Goal: Task Accomplishment & Management: Manage account settings

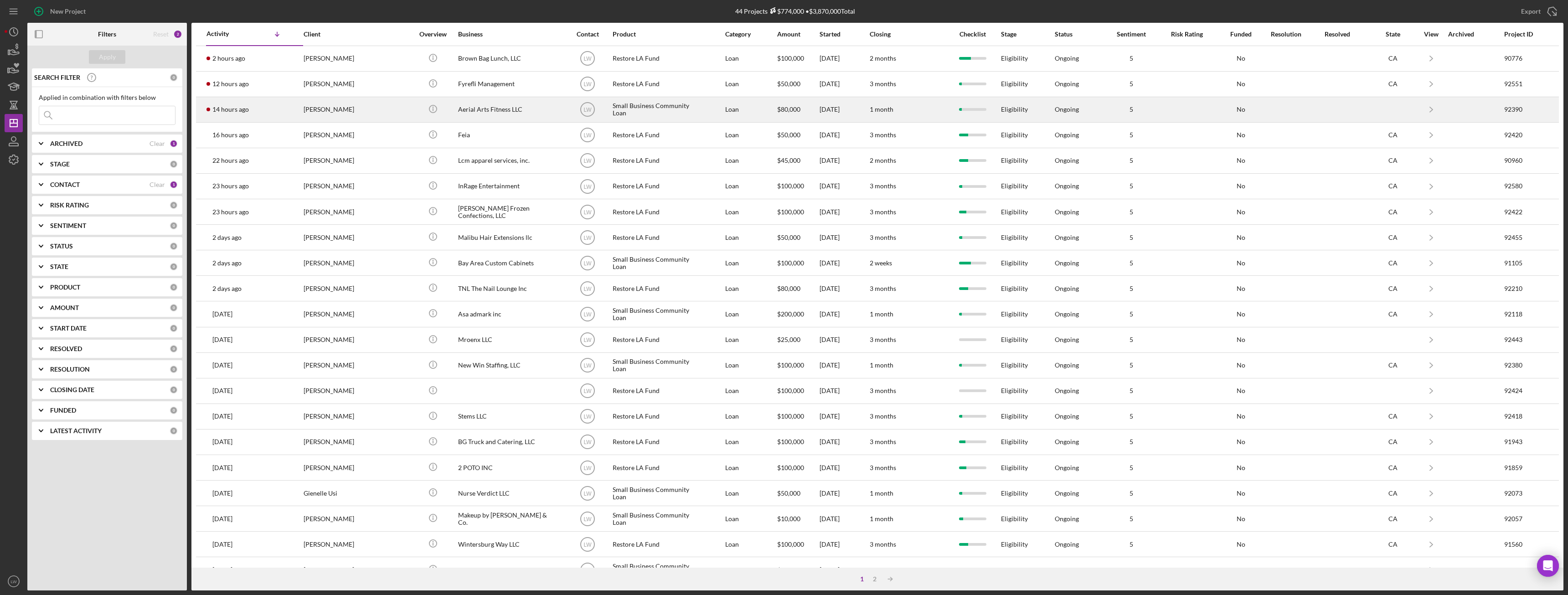
click at [335, 114] on div "[PERSON_NAME]" at bounding box center [349, 110] width 91 height 24
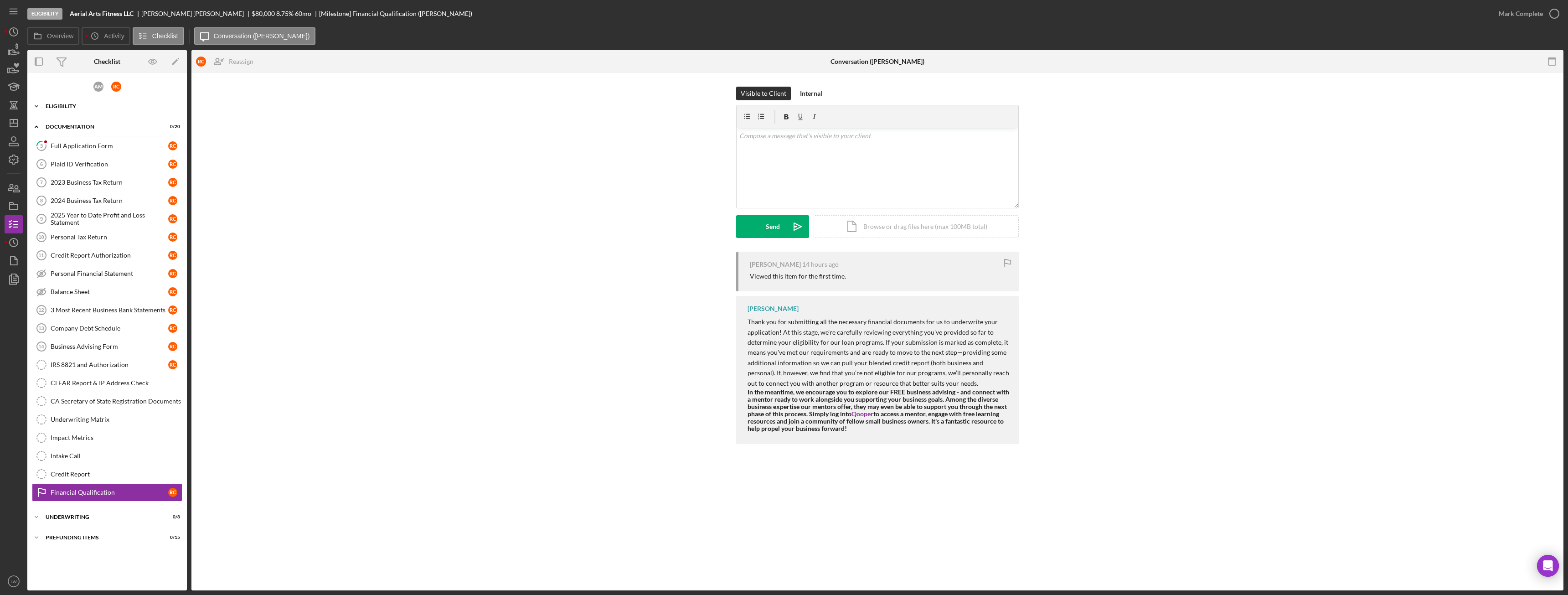
click at [91, 107] on div "Eligibility" at bounding box center [110, 106] width 130 height 5
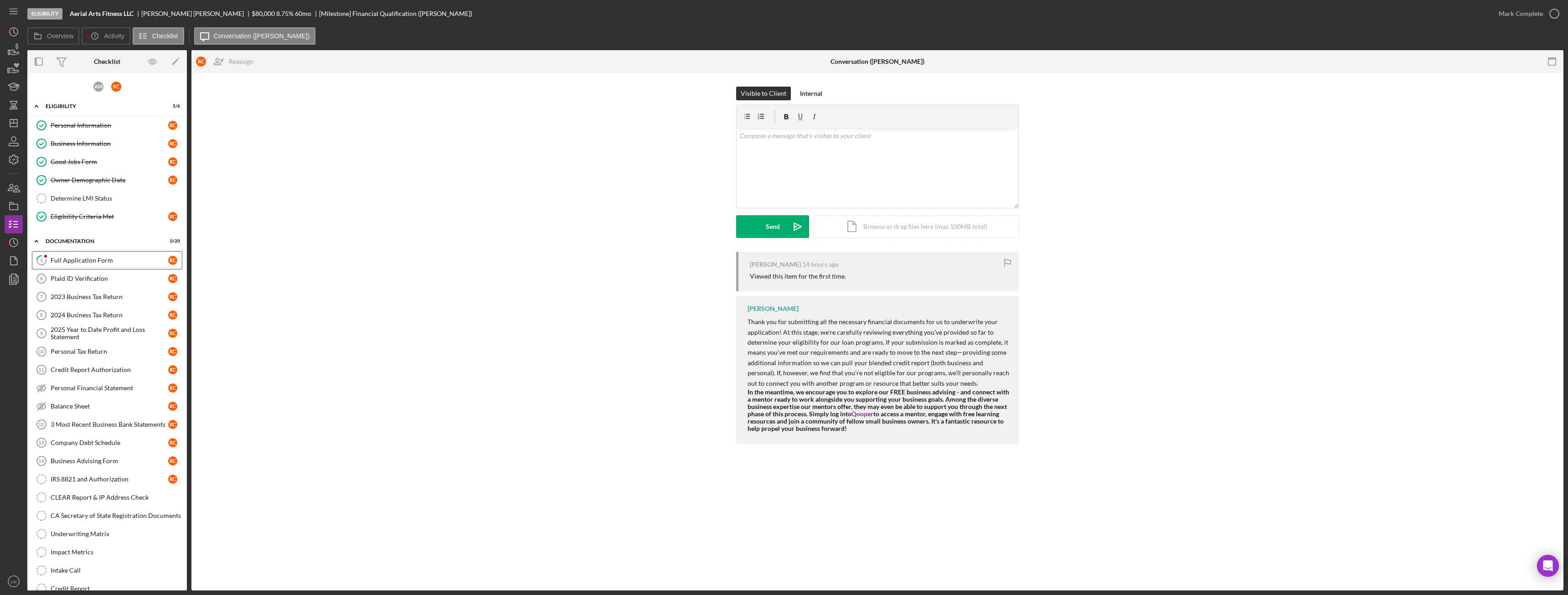
click at [85, 259] on div "Full Application Form" at bounding box center [109, 261] width 117 height 7
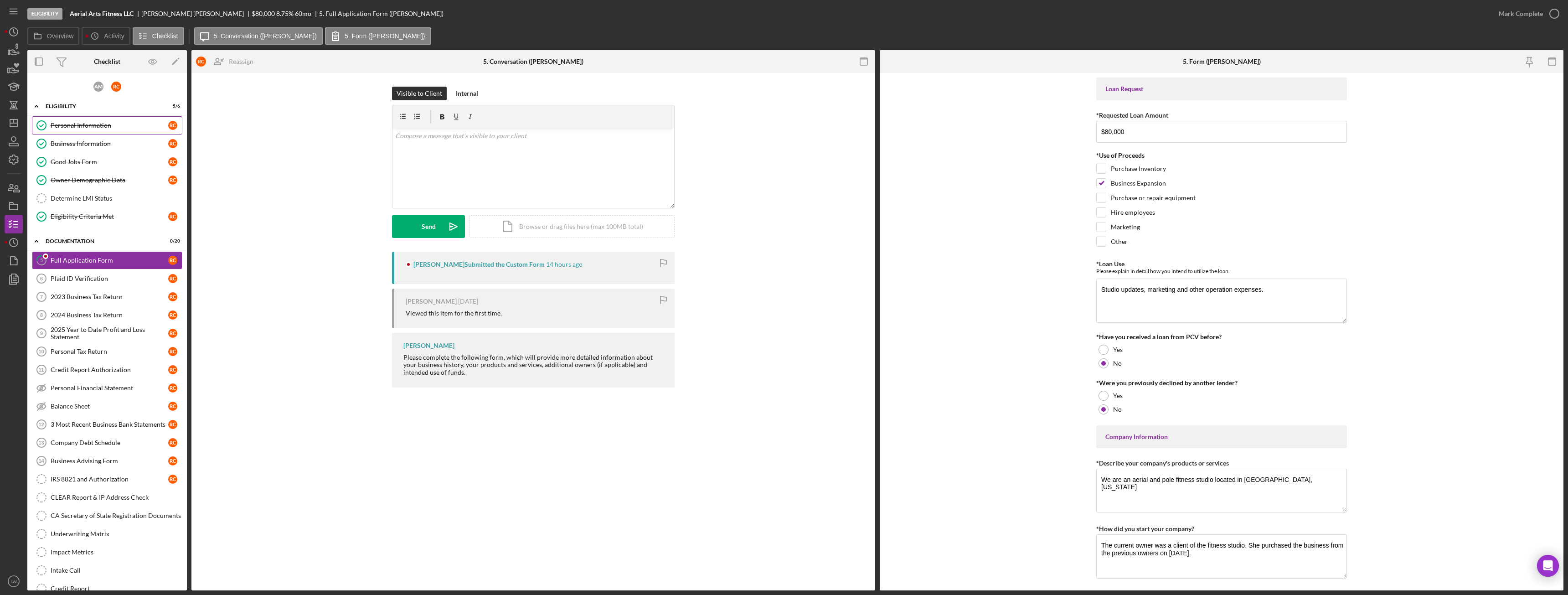
click at [66, 121] on link "Personal Information Personal Information R C" at bounding box center [107, 125] width 150 height 18
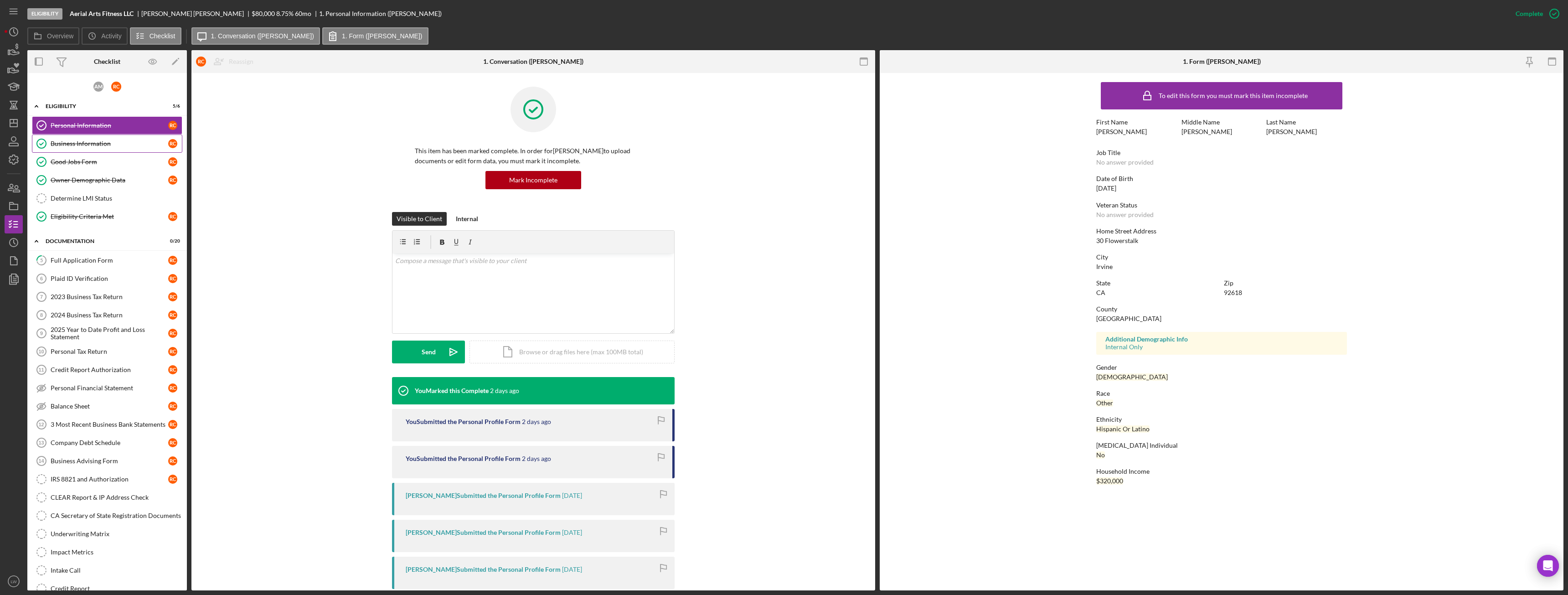
click at [70, 141] on div "Business Information" at bounding box center [109, 144] width 117 height 7
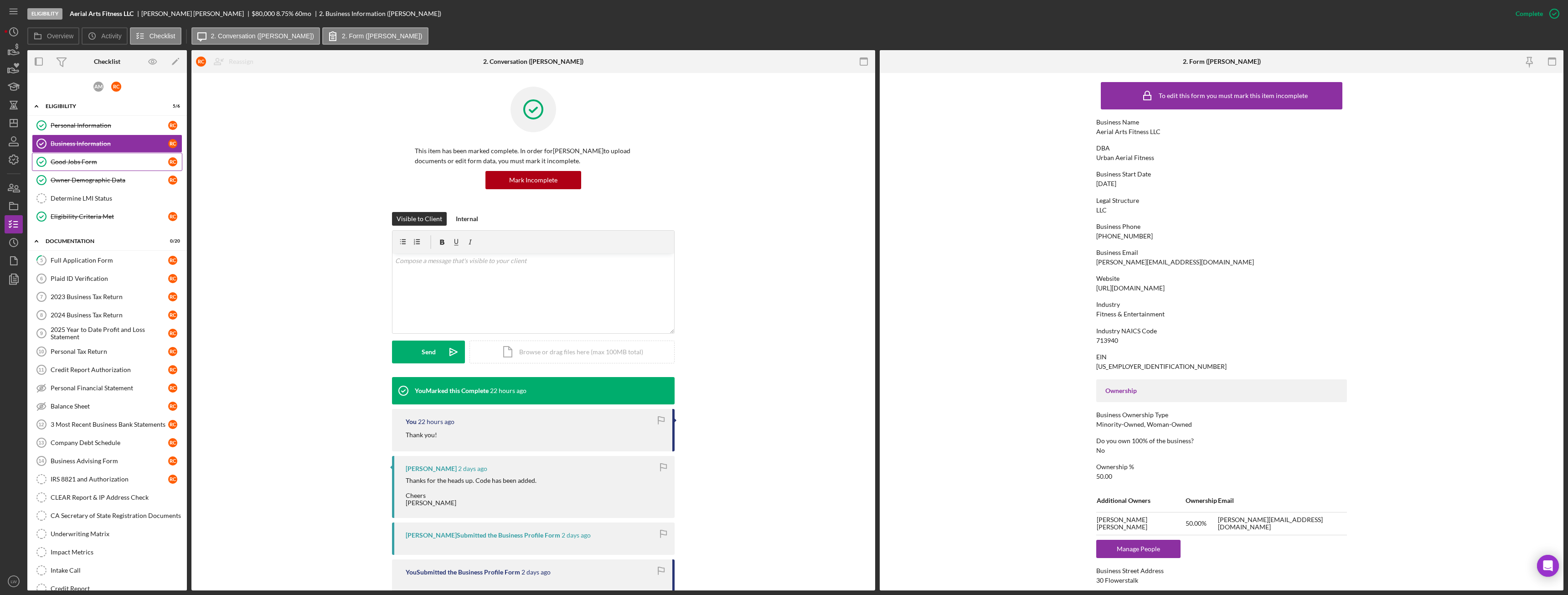
click at [81, 158] on div "Good Jobs Form" at bounding box center [109, 162] width 117 height 7
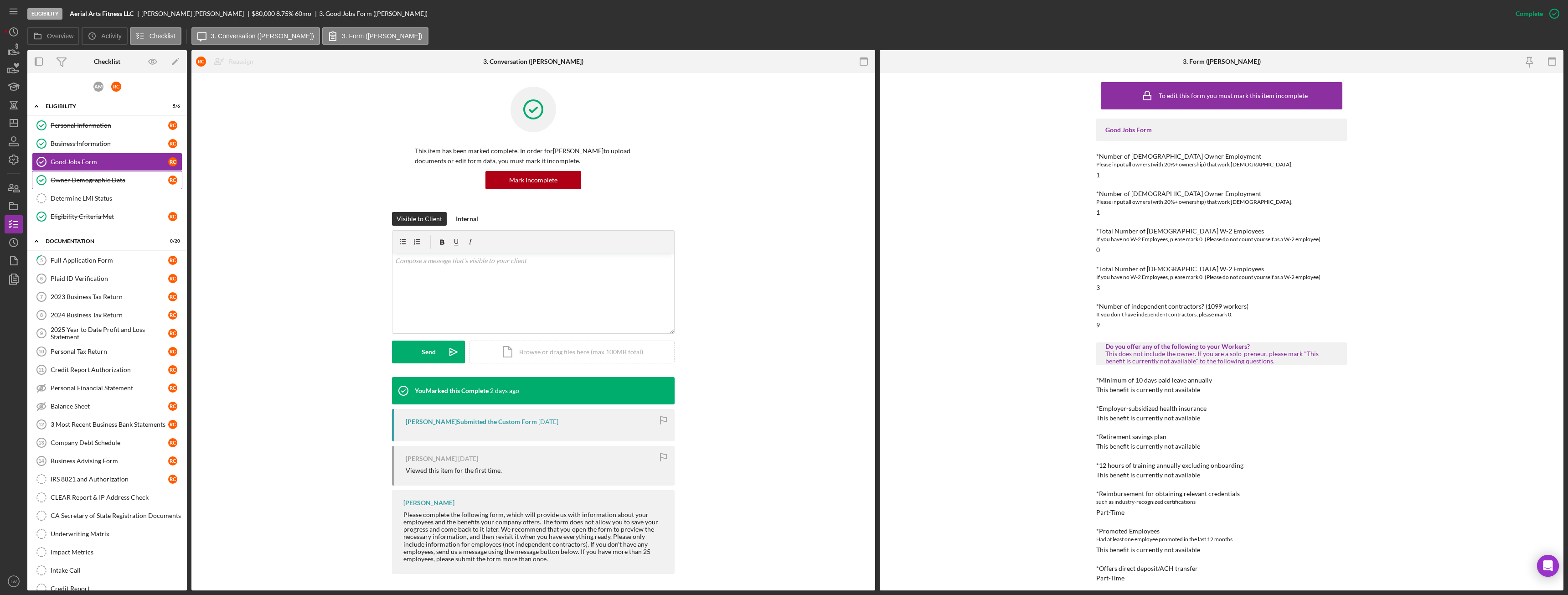
click at [83, 185] on link "Owner Demographic Data Owner Demographic Data R C" at bounding box center [107, 180] width 150 height 18
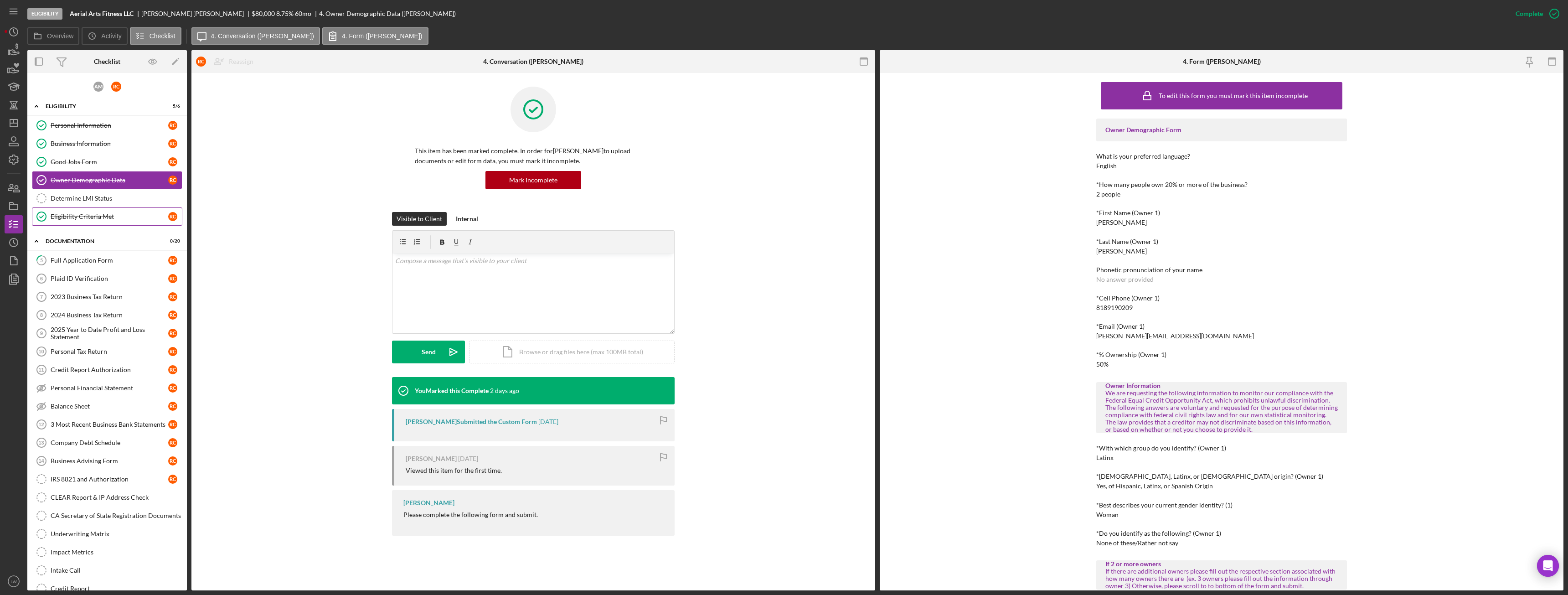
click at [85, 213] on div "Eligibility Criteria Met" at bounding box center [109, 217] width 117 height 7
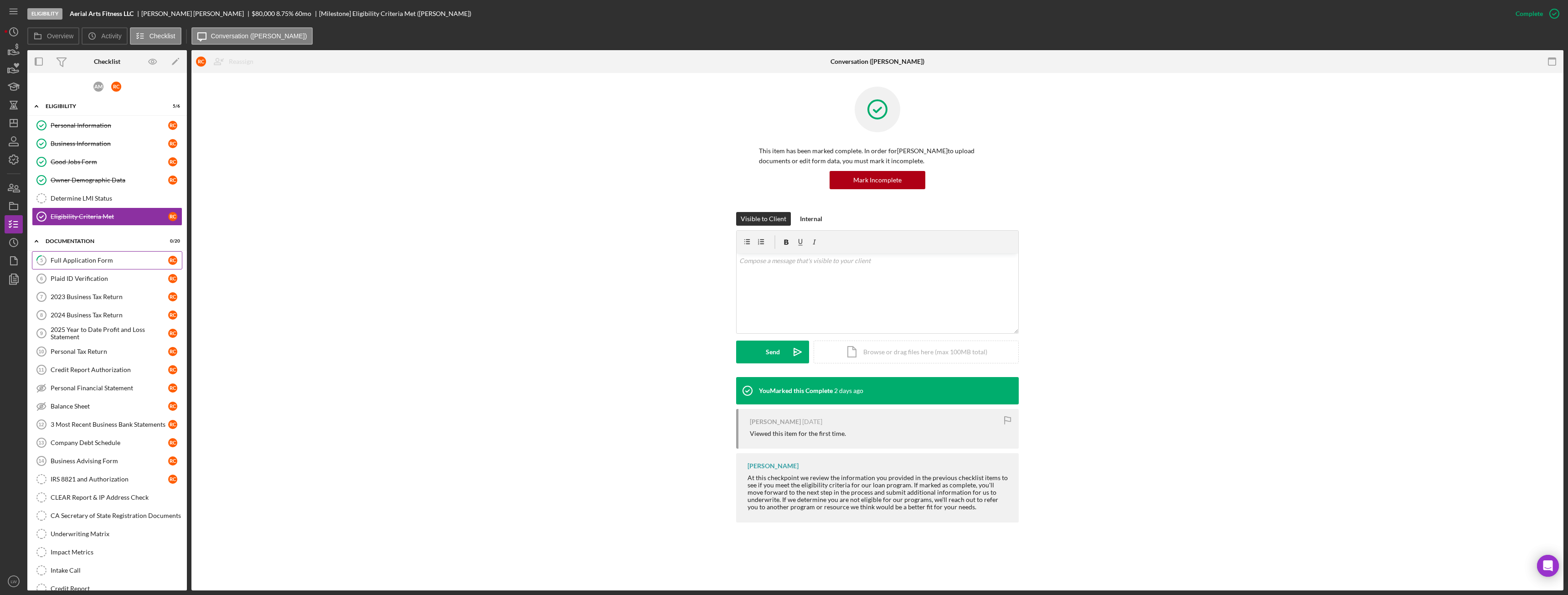
click at [87, 259] on div "Full Application Form" at bounding box center [109, 261] width 117 height 7
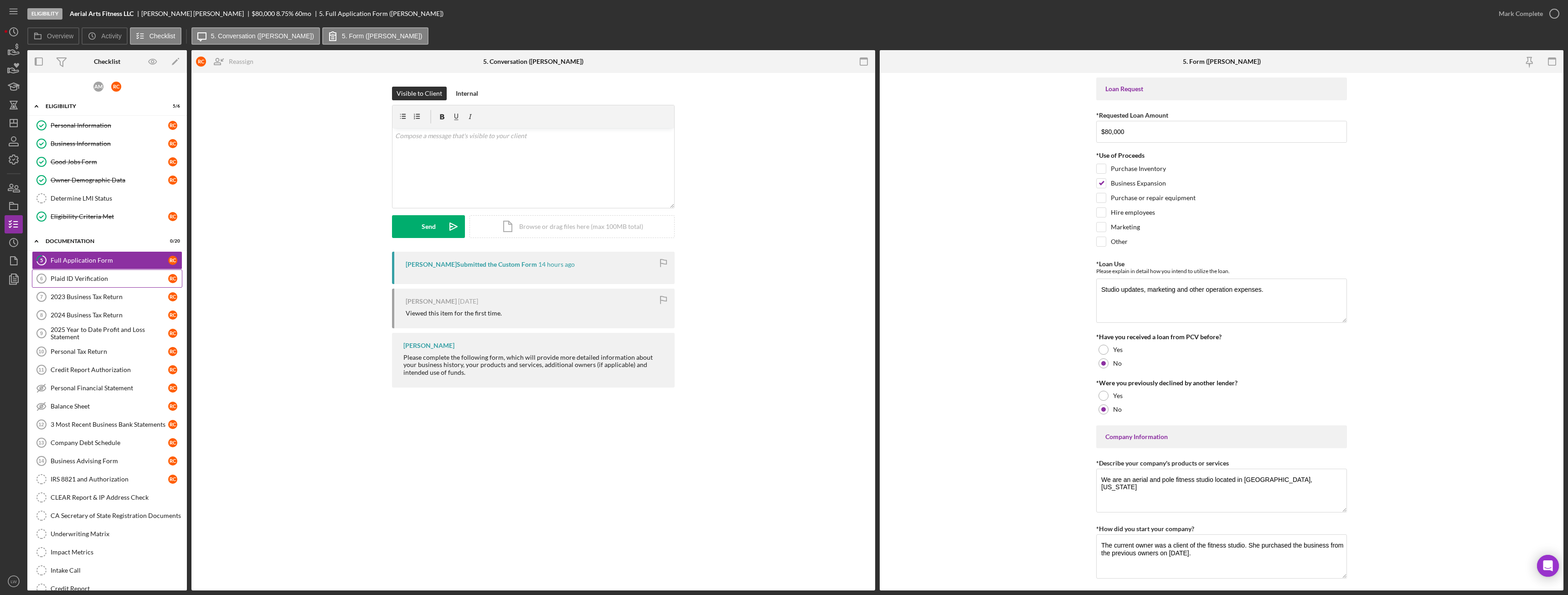
click at [117, 280] on div "Plaid ID Verification" at bounding box center [109, 279] width 117 height 7
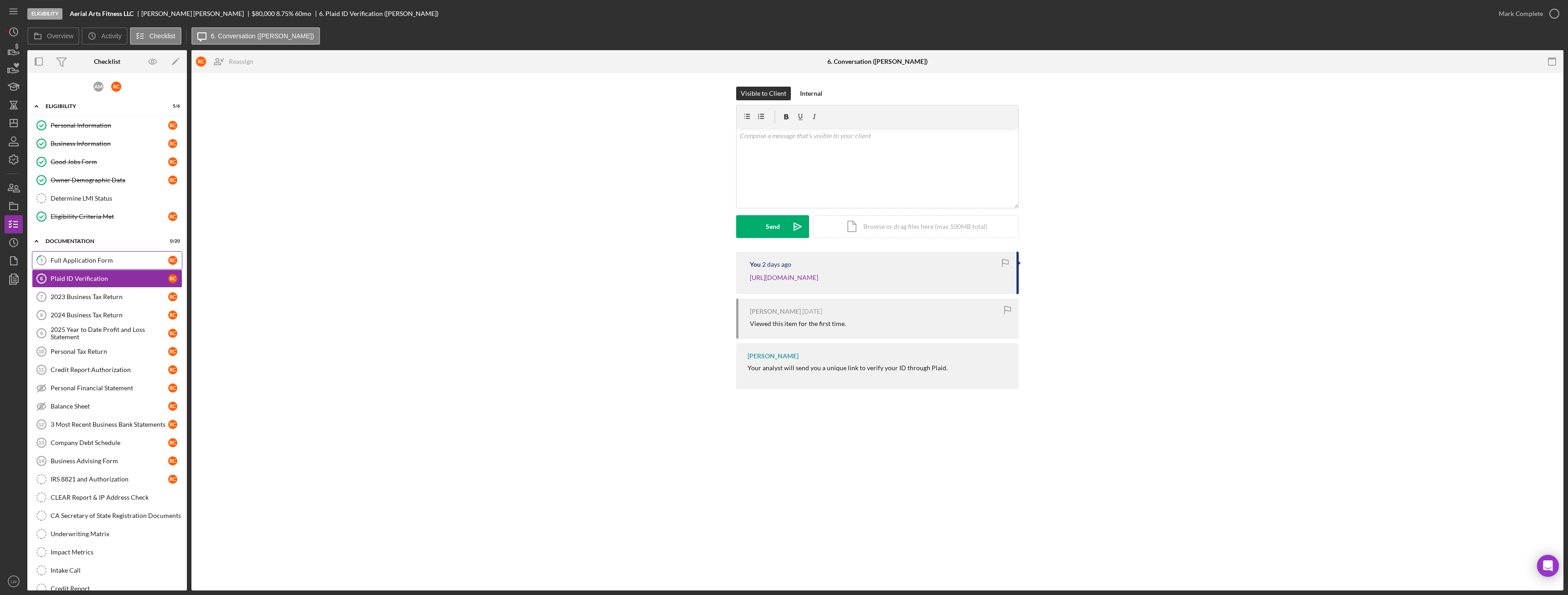
click at [119, 259] on div "Full Application Form" at bounding box center [109, 261] width 117 height 7
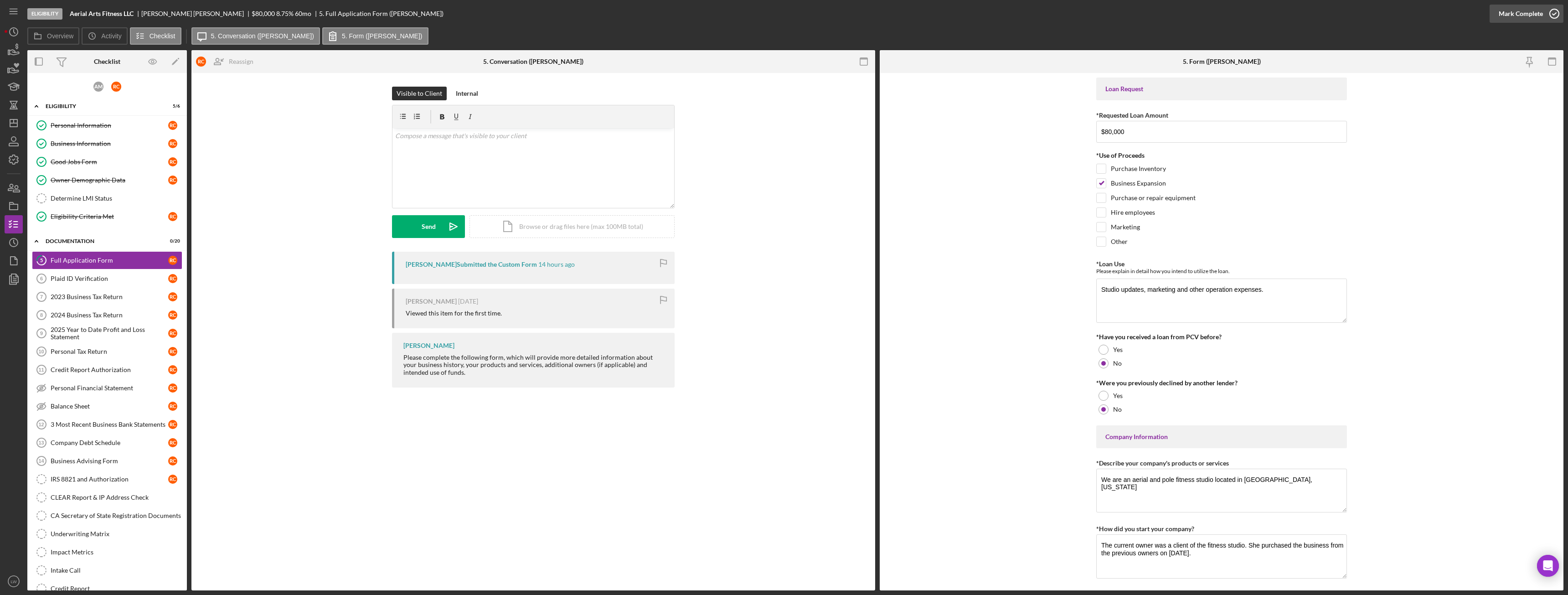
click at [1530, 10] on div "Mark Complete" at bounding box center [1521, 13] width 44 height 18
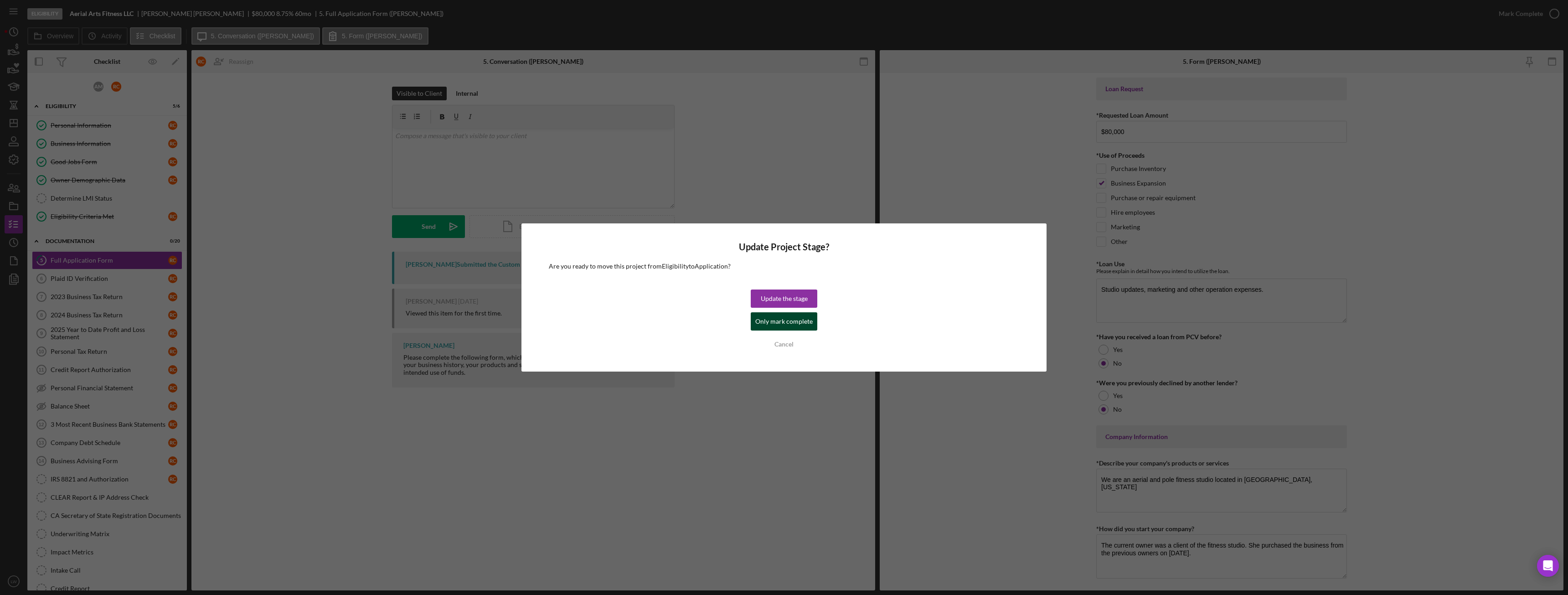
click at [771, 320] on div "Only mark complete" at bounding box center [784, 322] width 57 height 18
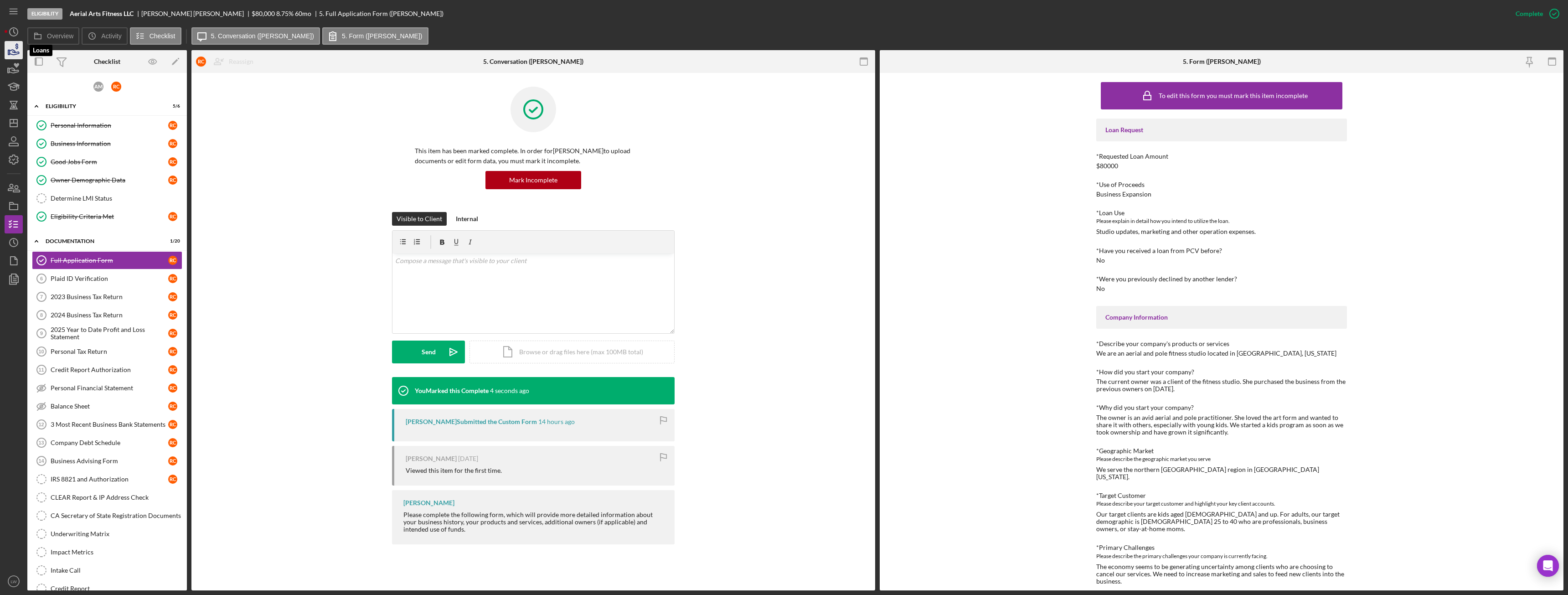
click at [13, 52] on icon "button" at bounding box center [13, 50] width 23 height 23
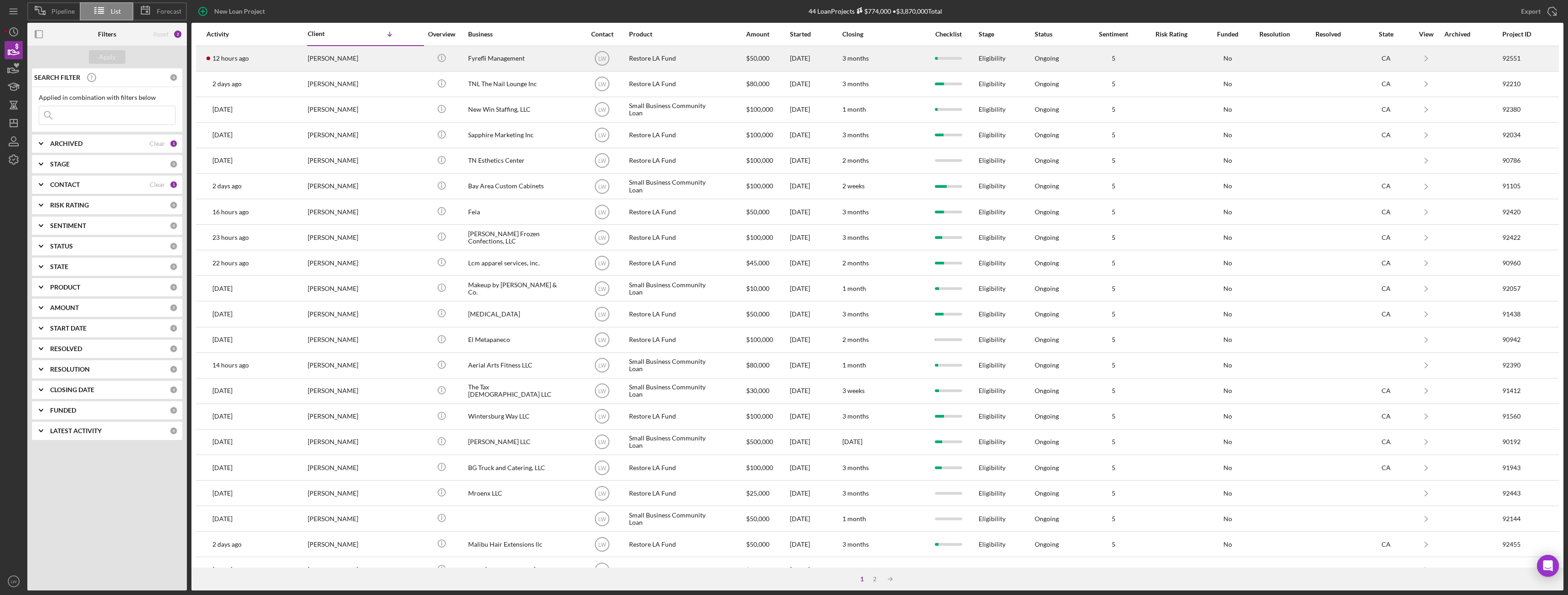
click at [340, 58] on div "[PERSON_NAME]" at bounding box center [353, 58] width 91 height 24
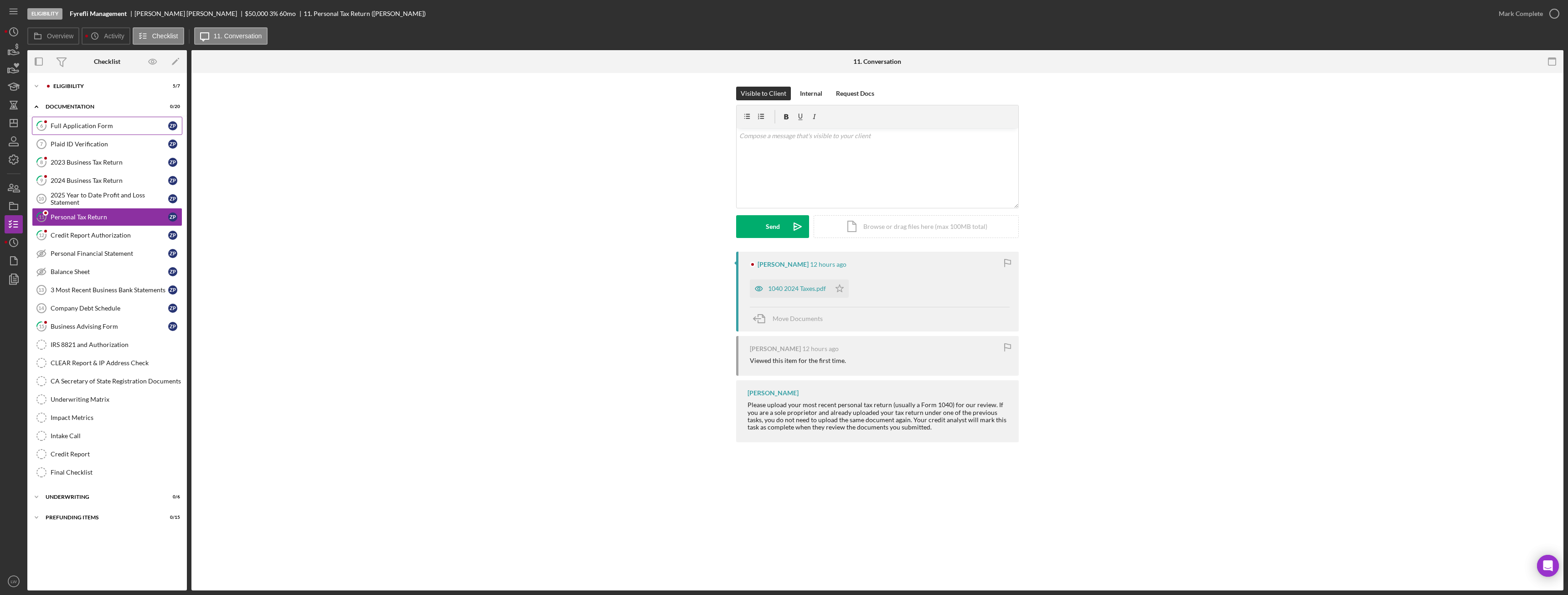
click at [104, 127] on div "Full Application Form" at bounding box center [109, 126] width 117 height 7
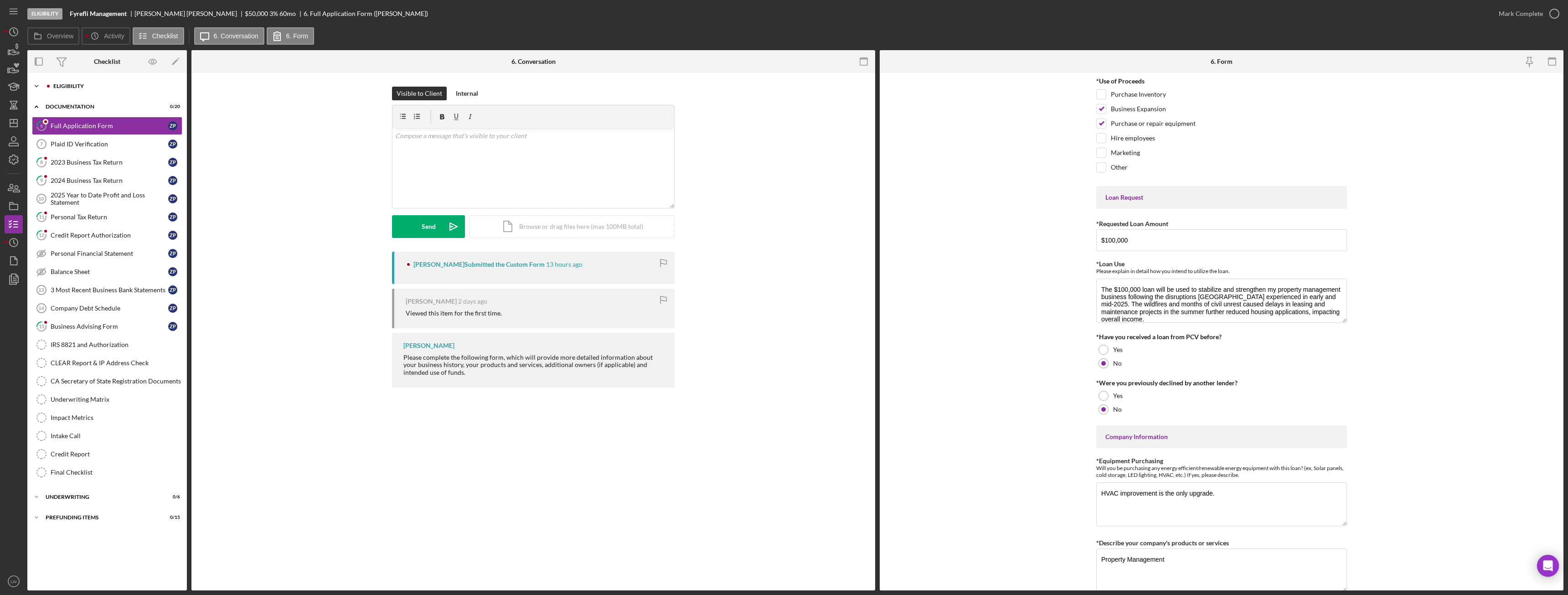
click at [102, 86] on div "Eligibility" at bounding box center [114, 86] width 122 height 5
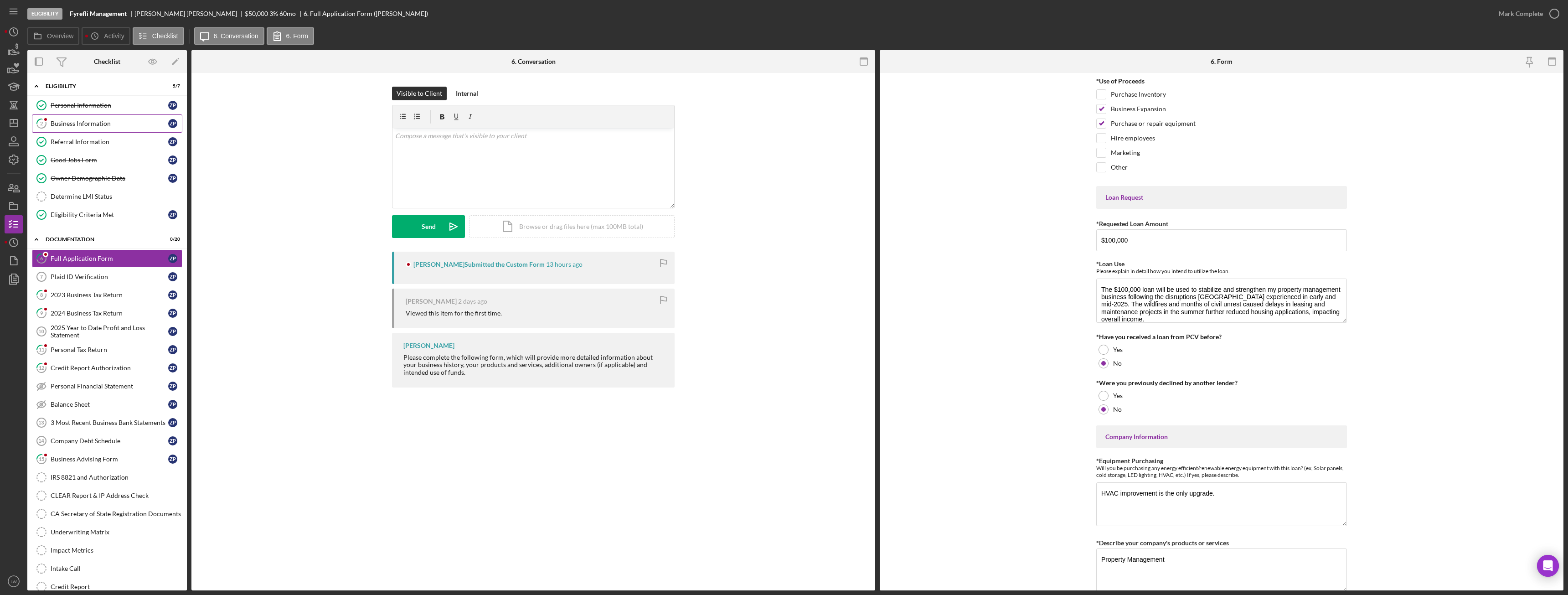
click at [96, 128] on link "2 Business Information Z P" at bounding box center [107, 124] width 150 height 18
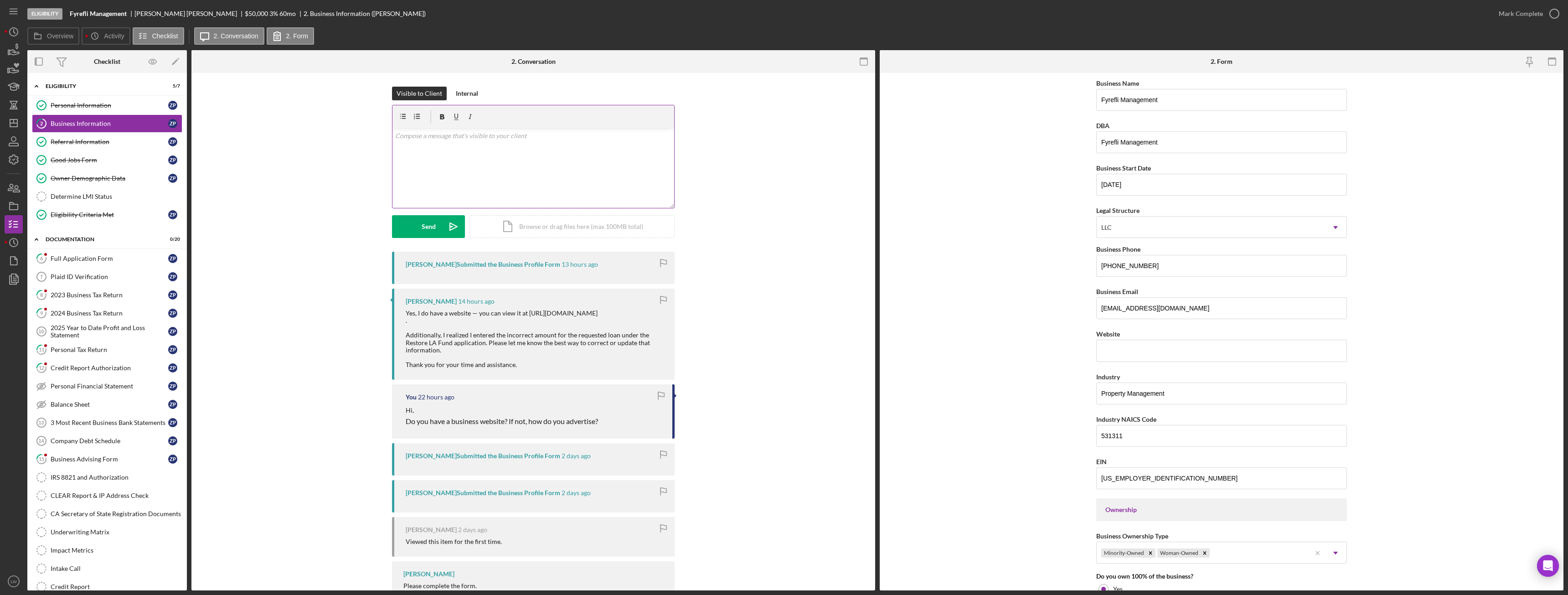
click at [558, 177] on div "v Color teal Color pink Remove color Add row above Add row below Add column bef…" at bounding box center [533, 167] width 282 height 80
click at [449, 228] on icon "Icon/icon-invite-send" at bounding box center [453, 226] width 23 height 23
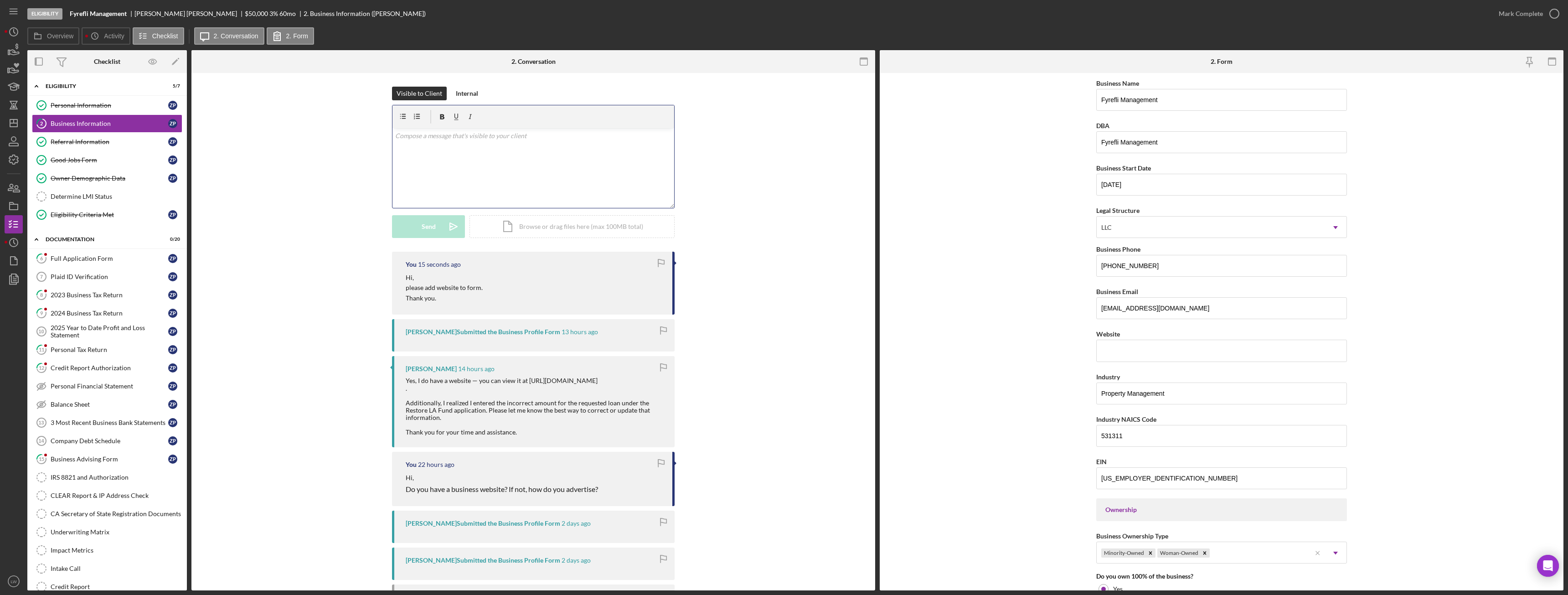
click at [494, 155] on div "v Color teal Color pink Remove color Add row above Add row below Add column bef…" at bounding box center [533, 167] width 282 height 80
click at [427, 234] on div "Send" at bounding box center [429, 226] width 14 height 23
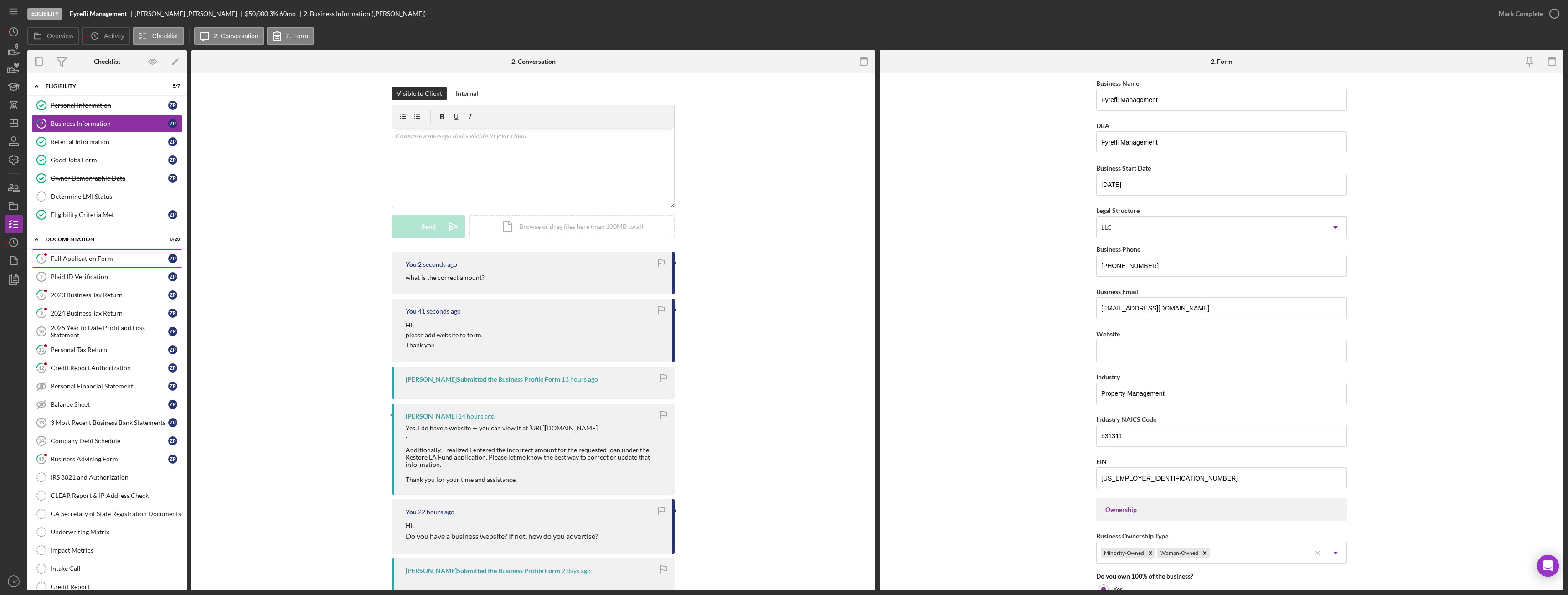
click at [97, 259] on div "Full Application Form" at bounding box center [109, 259] width 117 height 7
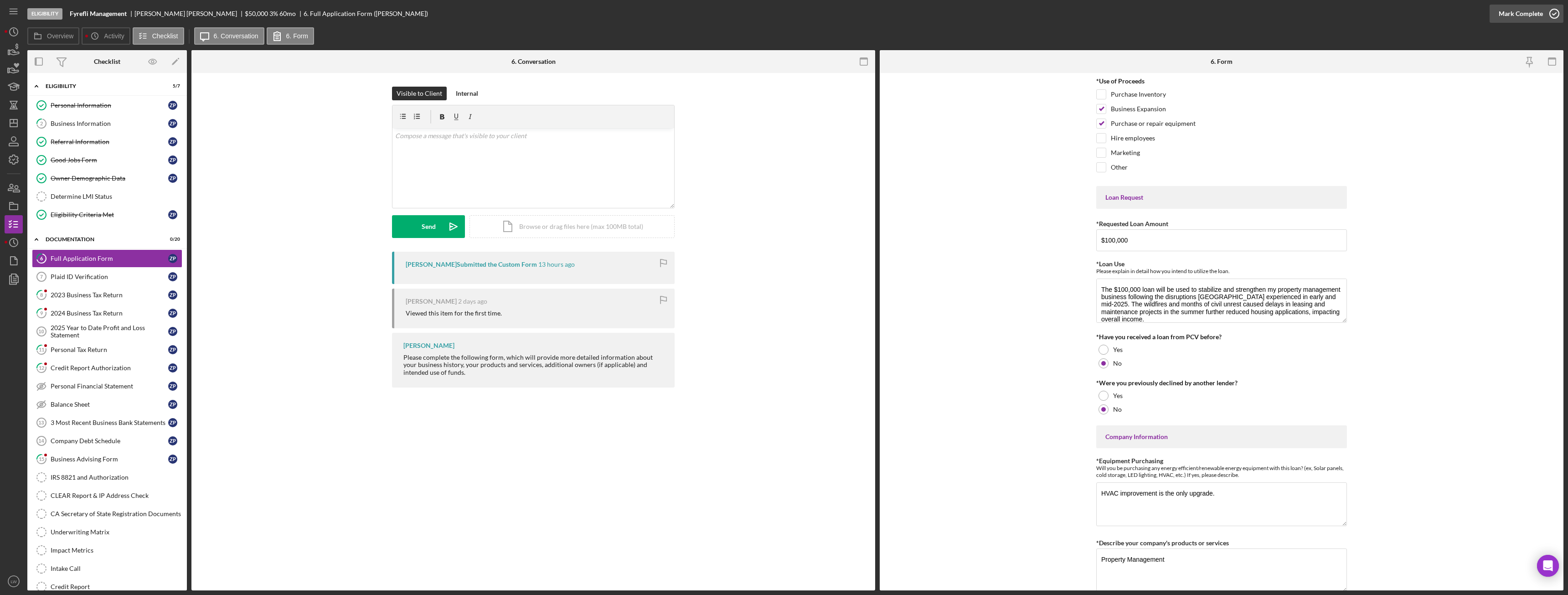
click at [1538, 15] on div "Mark Complete" at bounding box center [1521, 13] width 44 height 18
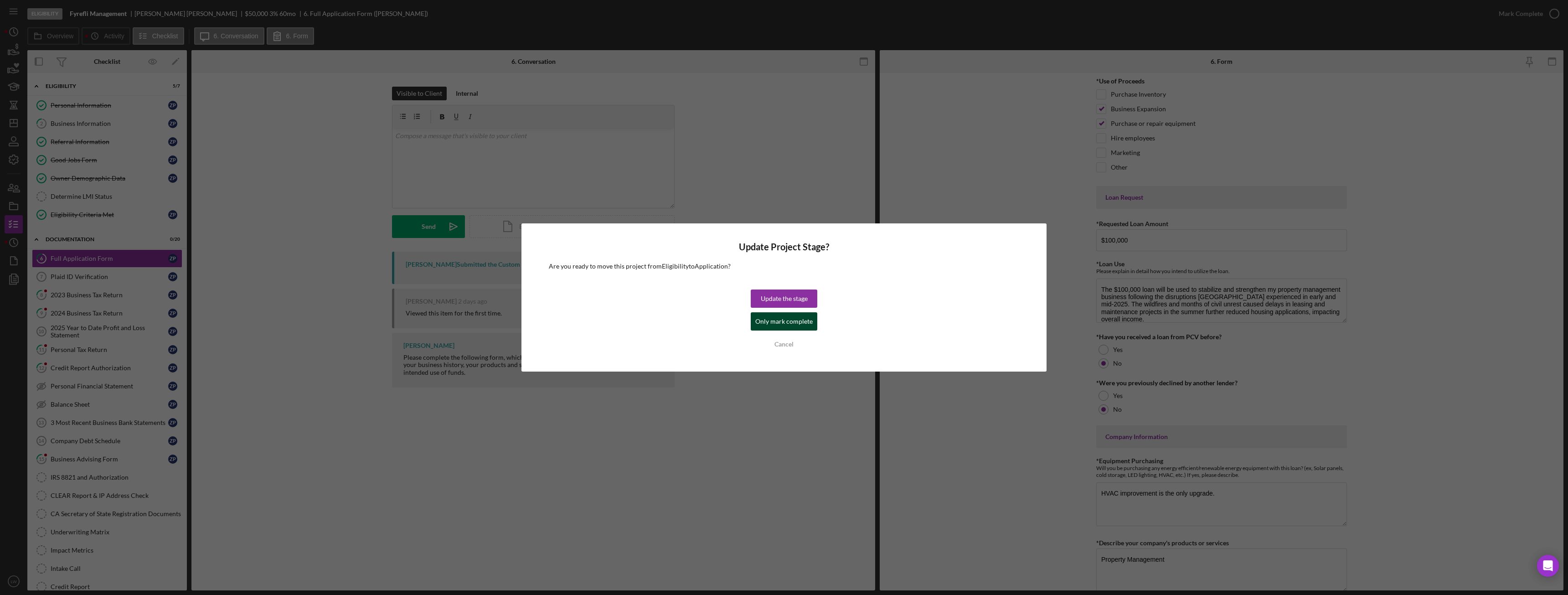
click at [785, 320] on div "Only mark complete" at bounding box center [784, 322] width 57 height 18
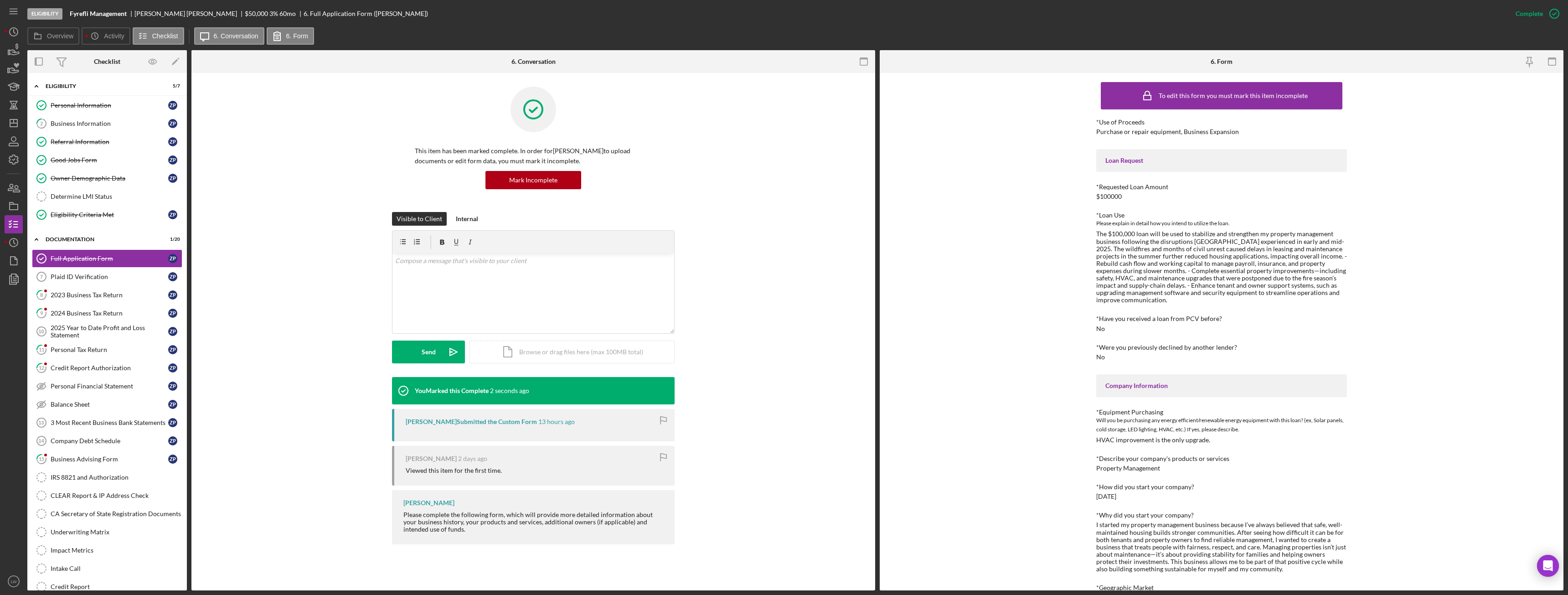
click at [98, 12] on b "Fyrefli Management" at bounding box center [99, 13] width 57 height 7
click at [103, 275] on div "Plaid ID Verification" at bounding box center [109, 277] width 117 height 7
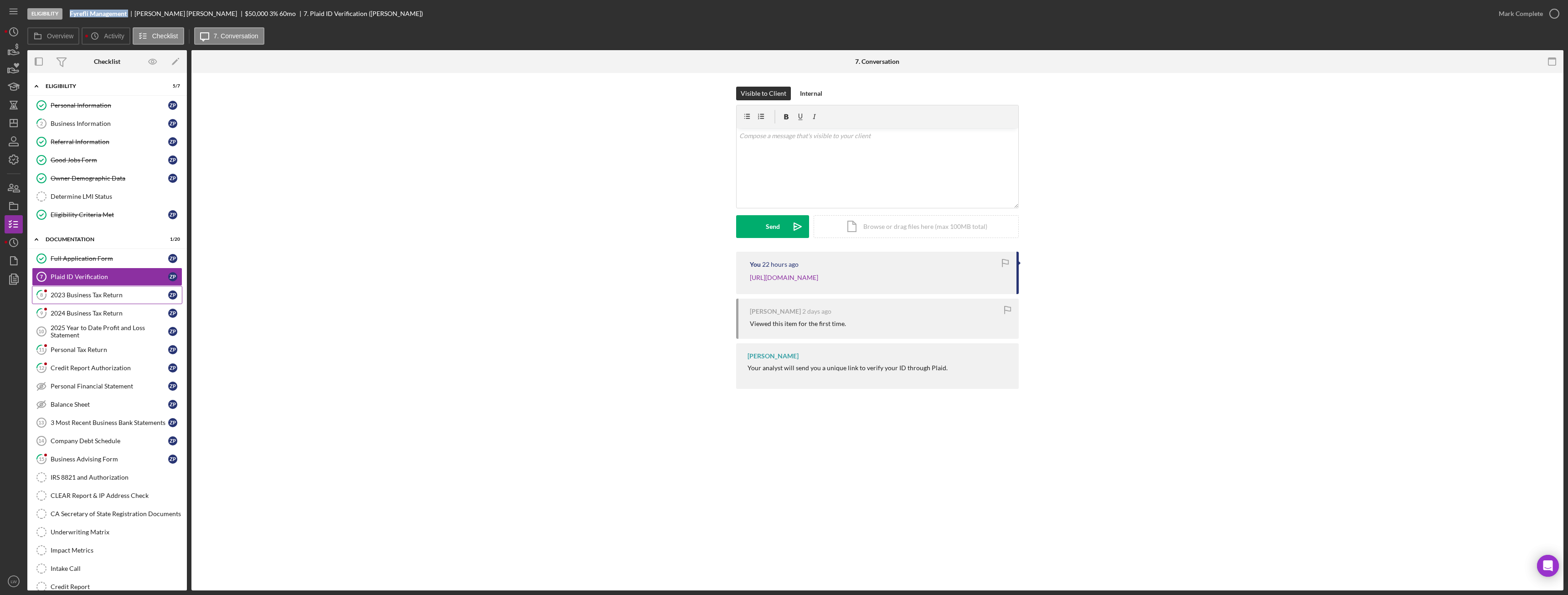
click at [103, 301] on link "8 2023 Business Tax Return Z P" at bounding box center [107, 295] width 150 height 18
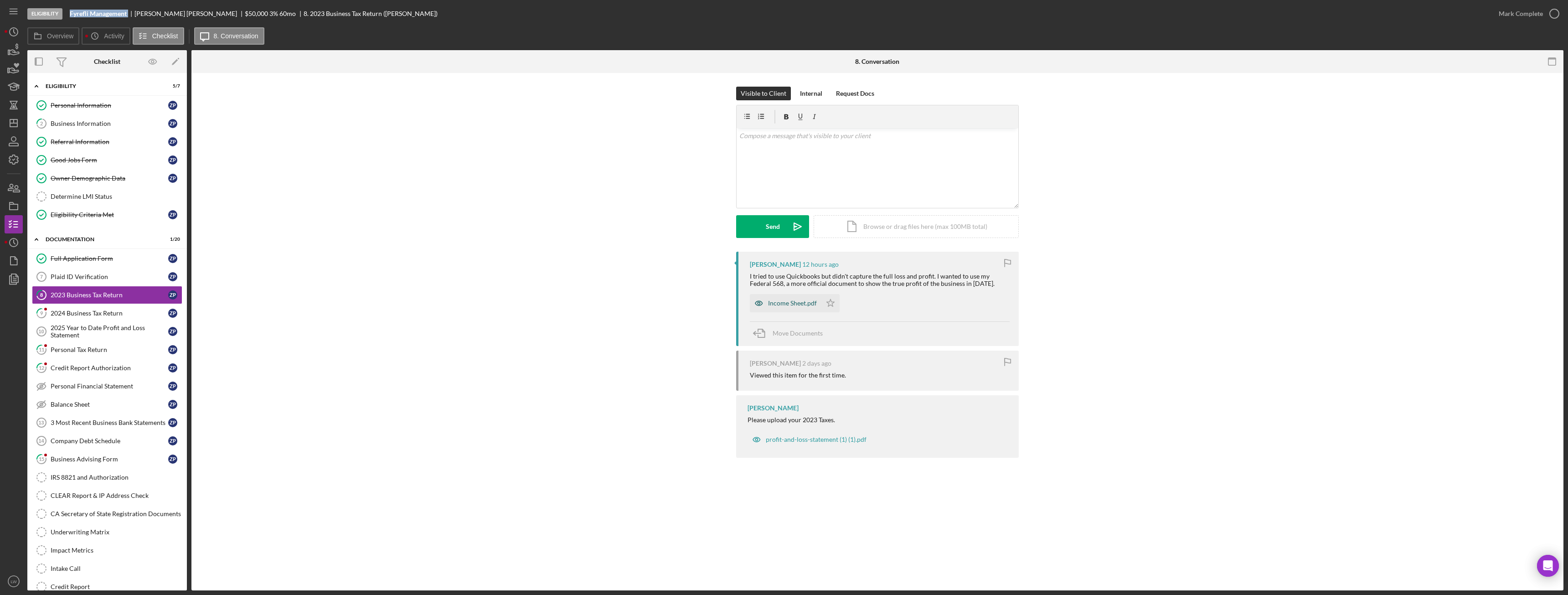
click at [780, 303] on div "Income Sheet.pdf" at bounding box center [793, 303] width 49 height 7
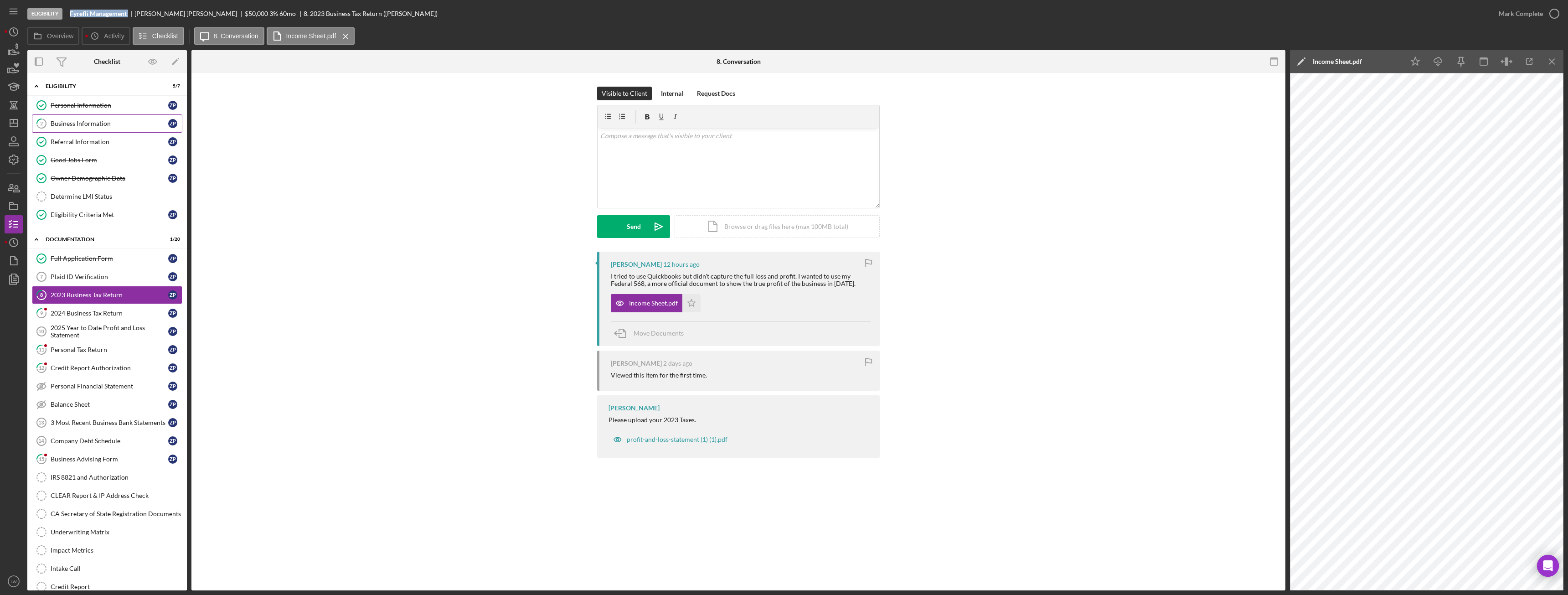
click at [82, 124] on div "Business Information" at bounding box center [109, 124] width 117 height 7
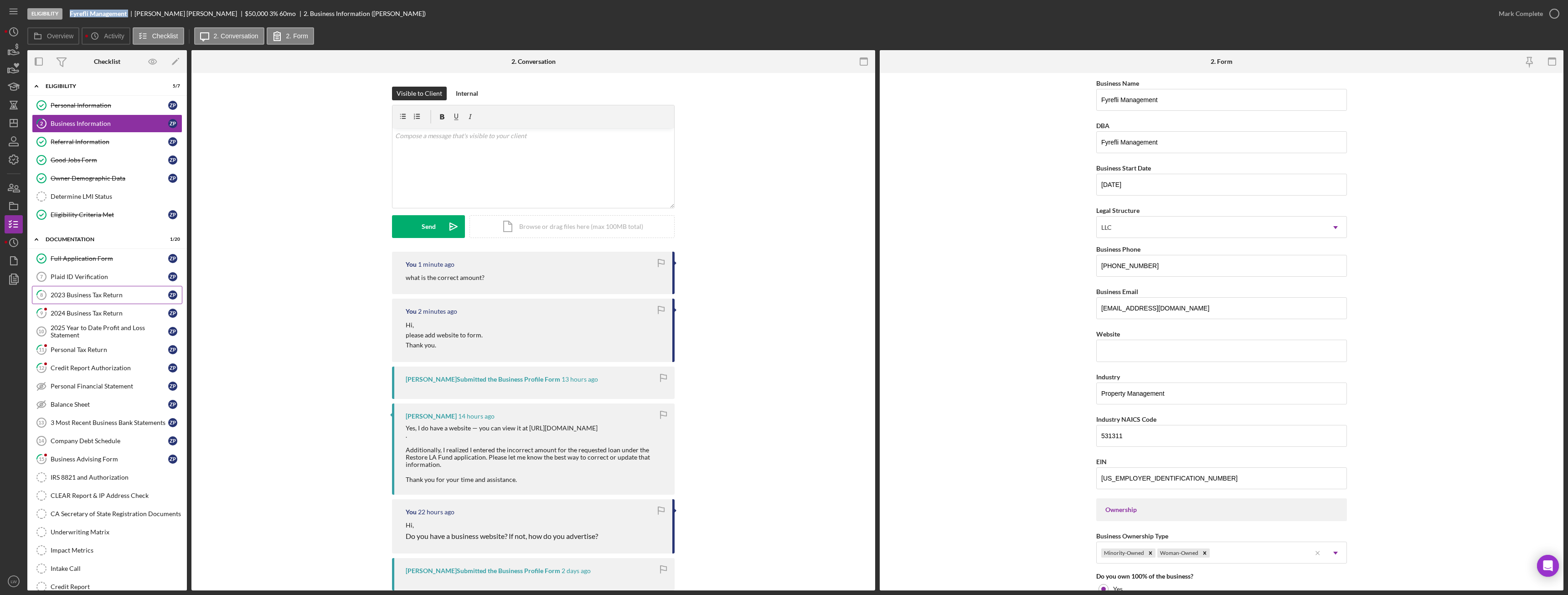
click at [97, 296] on div "2023 Business Tax Return" at bounding box center [109, 295] width 117 height 7
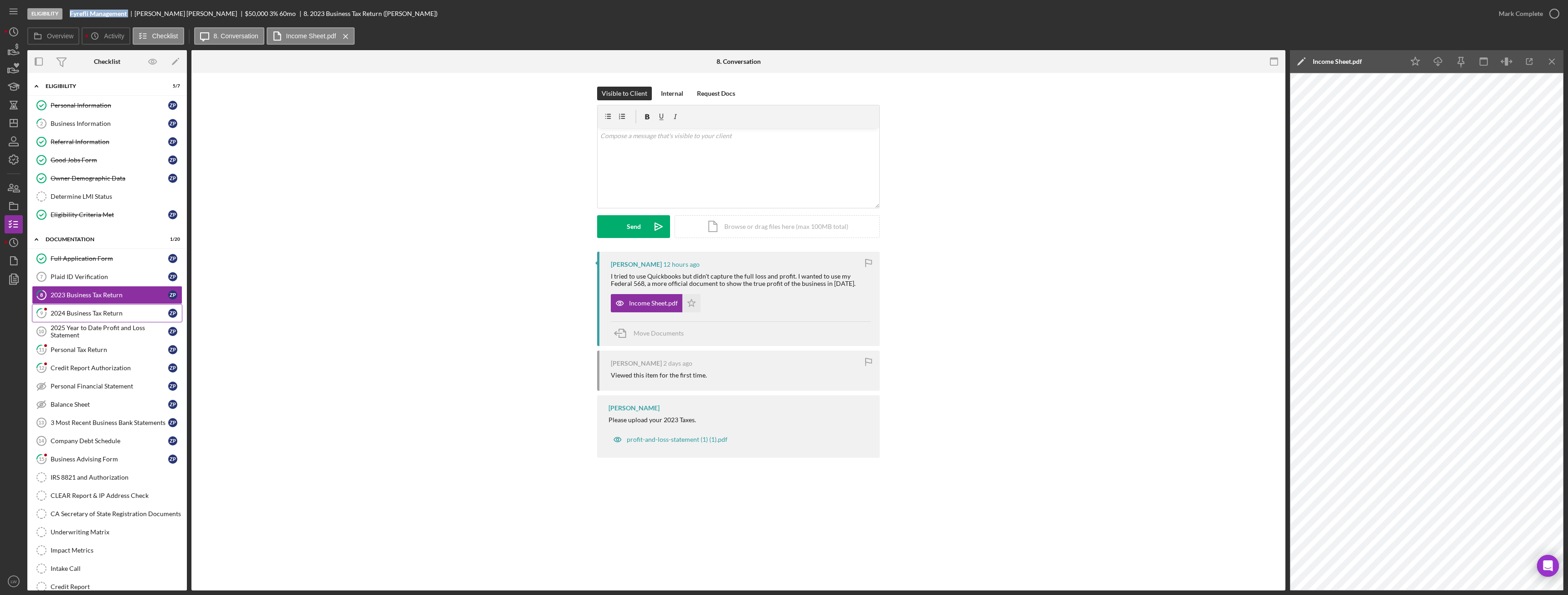
click at [93, 313] on div "2024 Business Tax Return" at bounding box center [109, 313] width 117 height 7
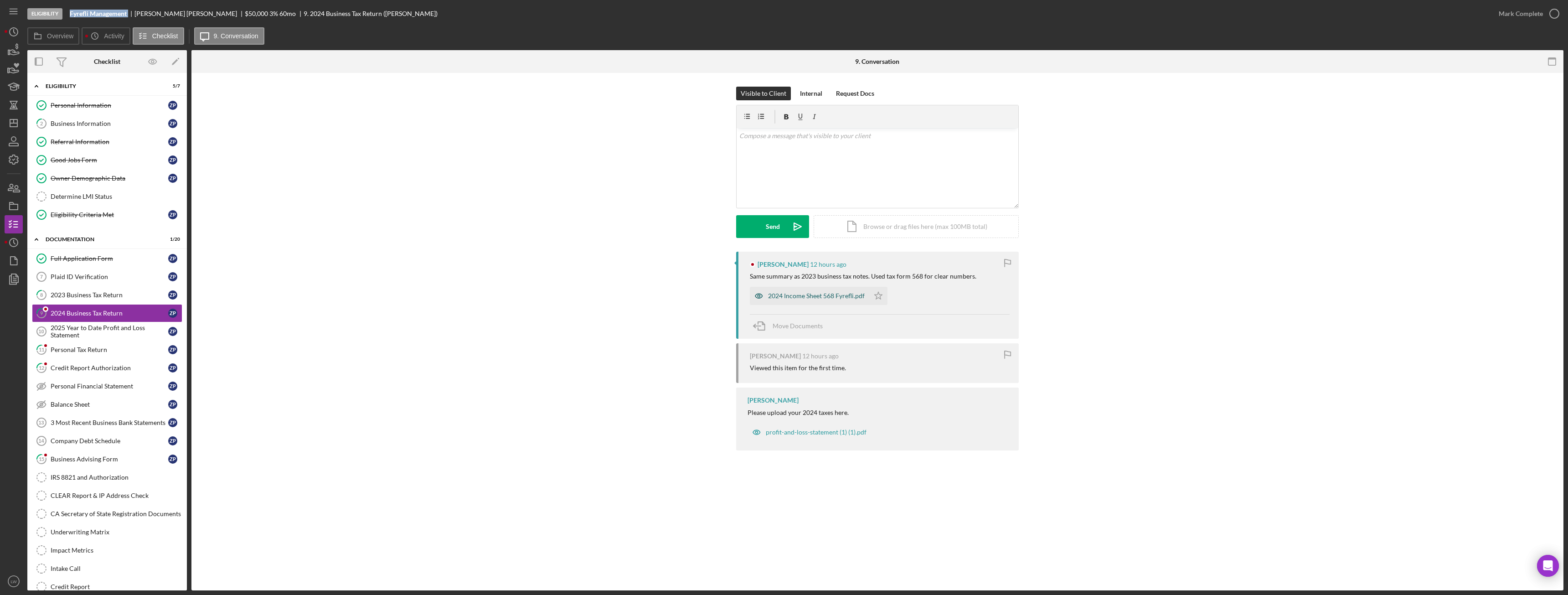
click at [797, 304] on div "2024 Income Sheet 568 Fyrefli.pdf" at bounding box center [810, 296] width 119 height 18
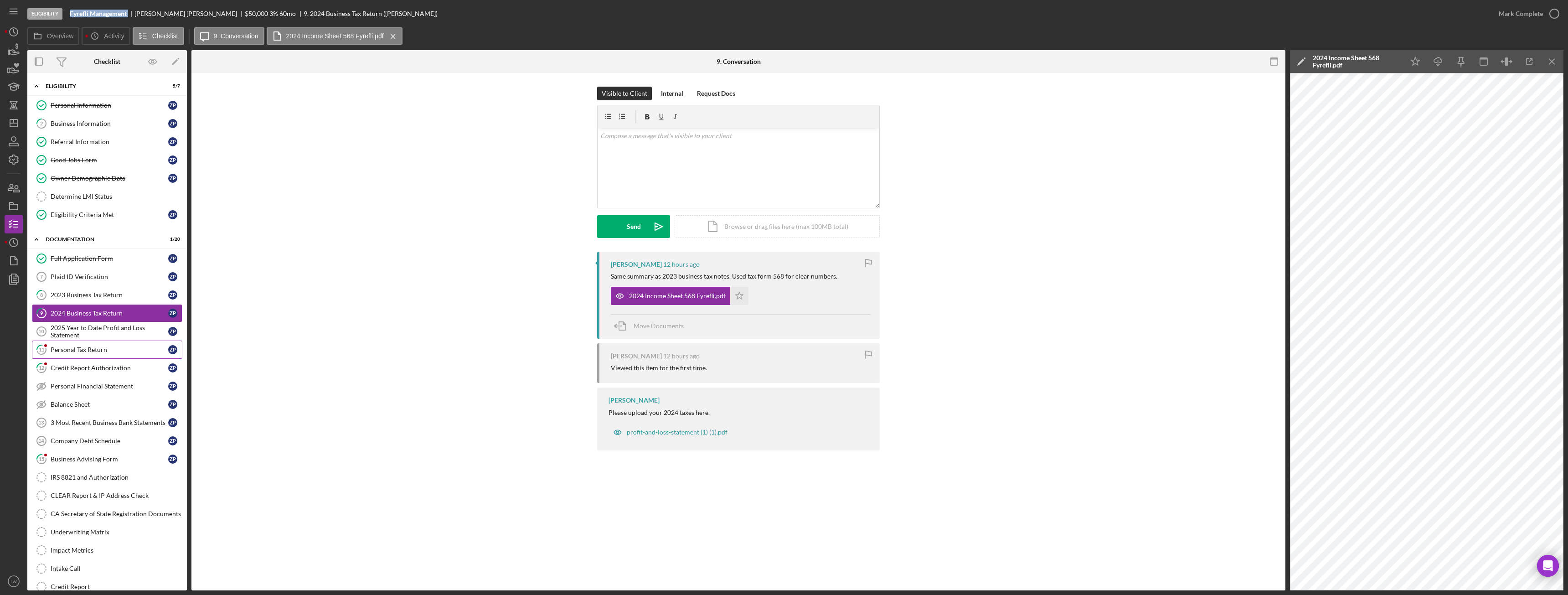
click at [96, 354] on link "11 Personal Tax Return Z P" at bounding box center [107, 350] width 150 height 18
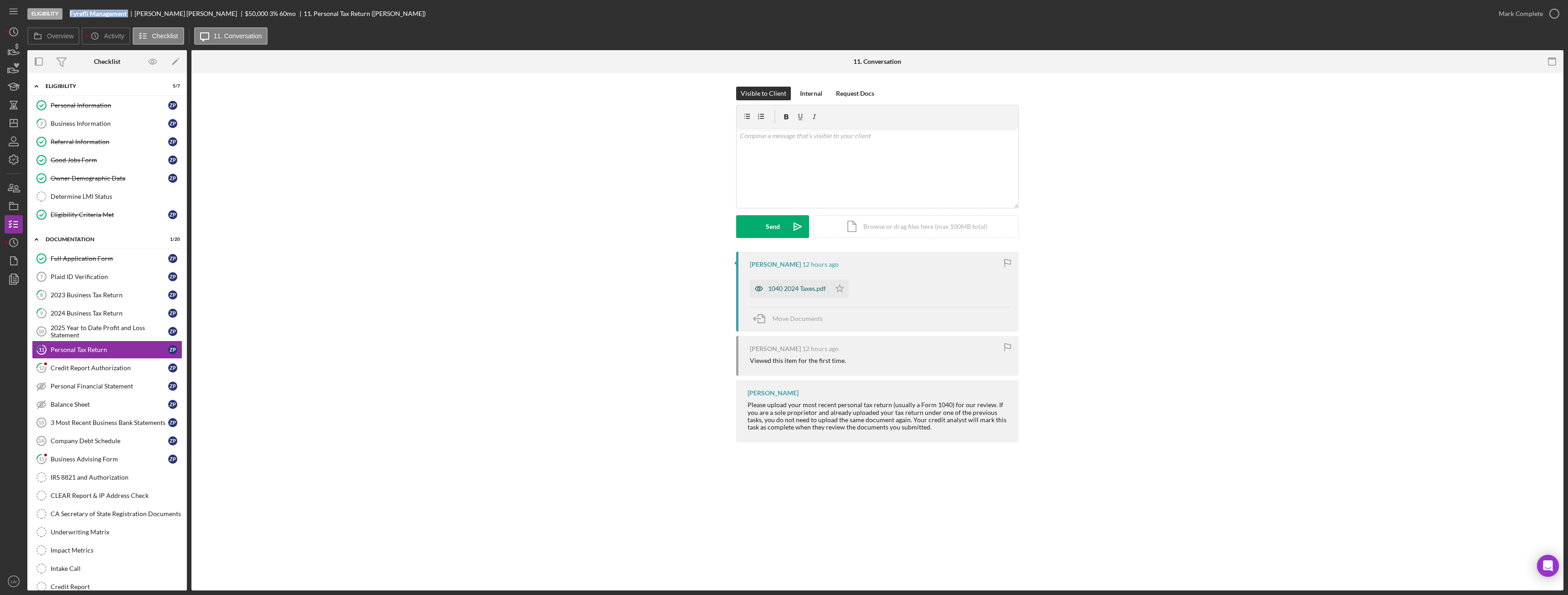
click at [799, 290] on div "1040 2024 Taxes.pdf" at bounding box center [797, 289] width 58 height 7
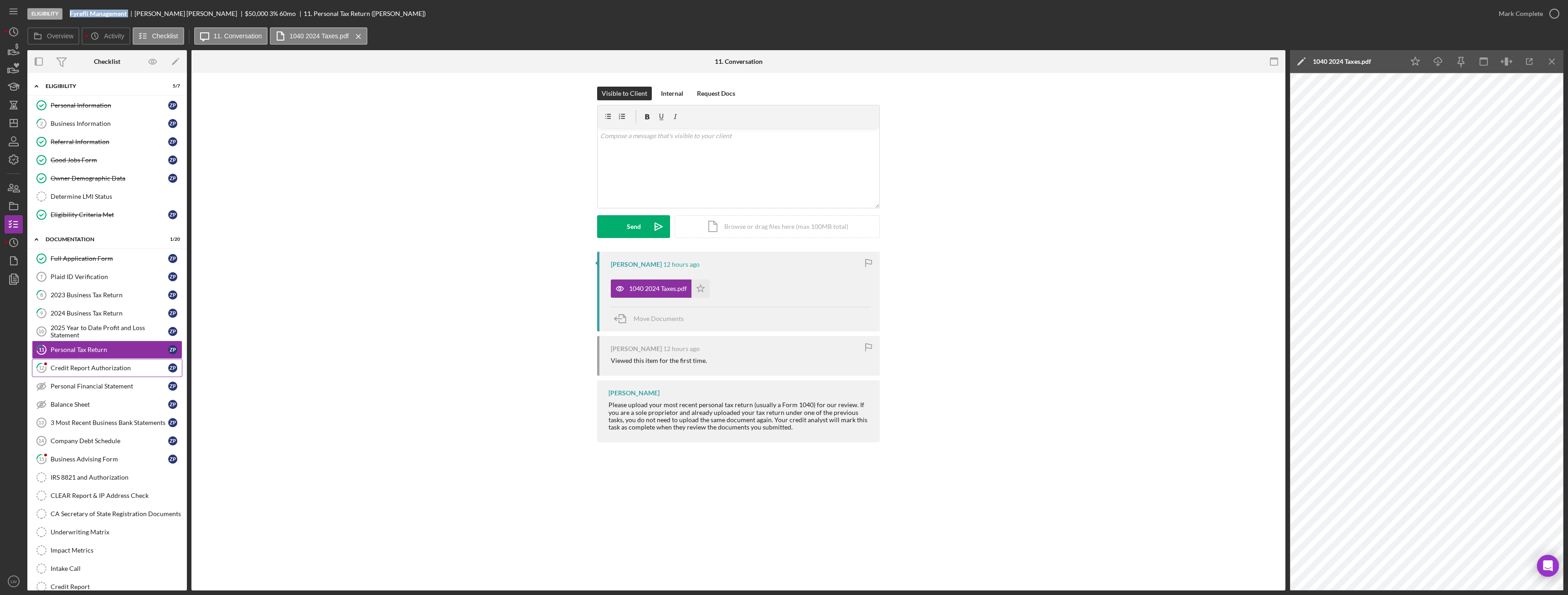
click at [107, 369] on div "Credit Report Authorization" at bounding box center [109, 368] width 117 height 7
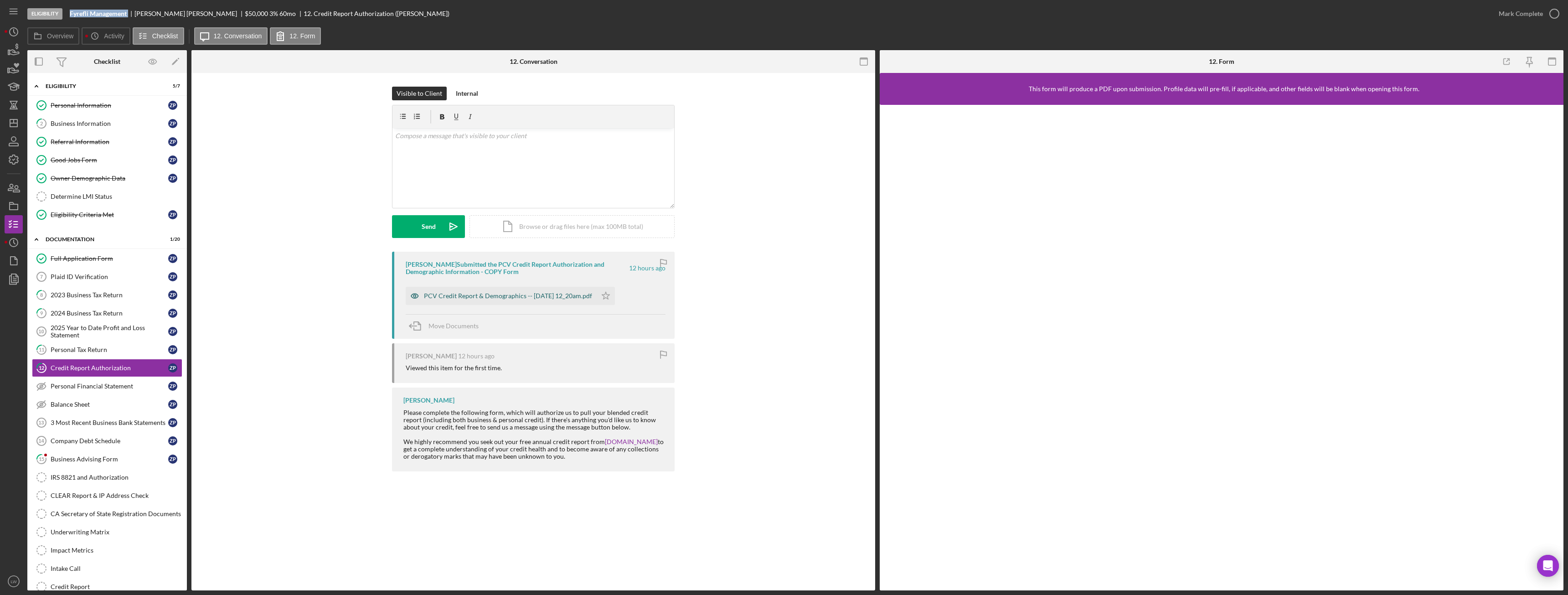
click at [516, 297] on div "PCV Credit Report & Demographics -- [DATE] 12_20am.pdf" at bounding box center [508, 296] width 168 height 7
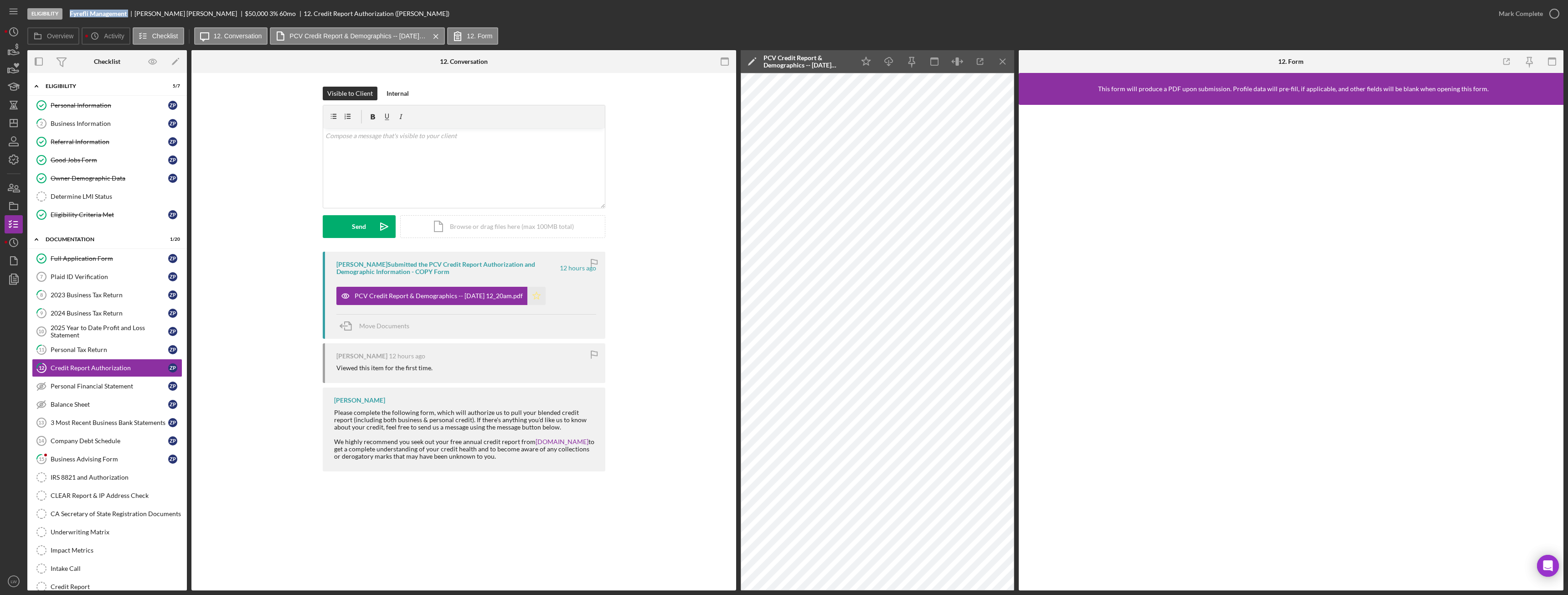
click at [545, 297] on icon "Icon/Star" at bounding box center [536, 296] width 18 height 18
click at [1536, 19] on div "Mark Complete" at bounding box center [1521, 13] width 44 height 18
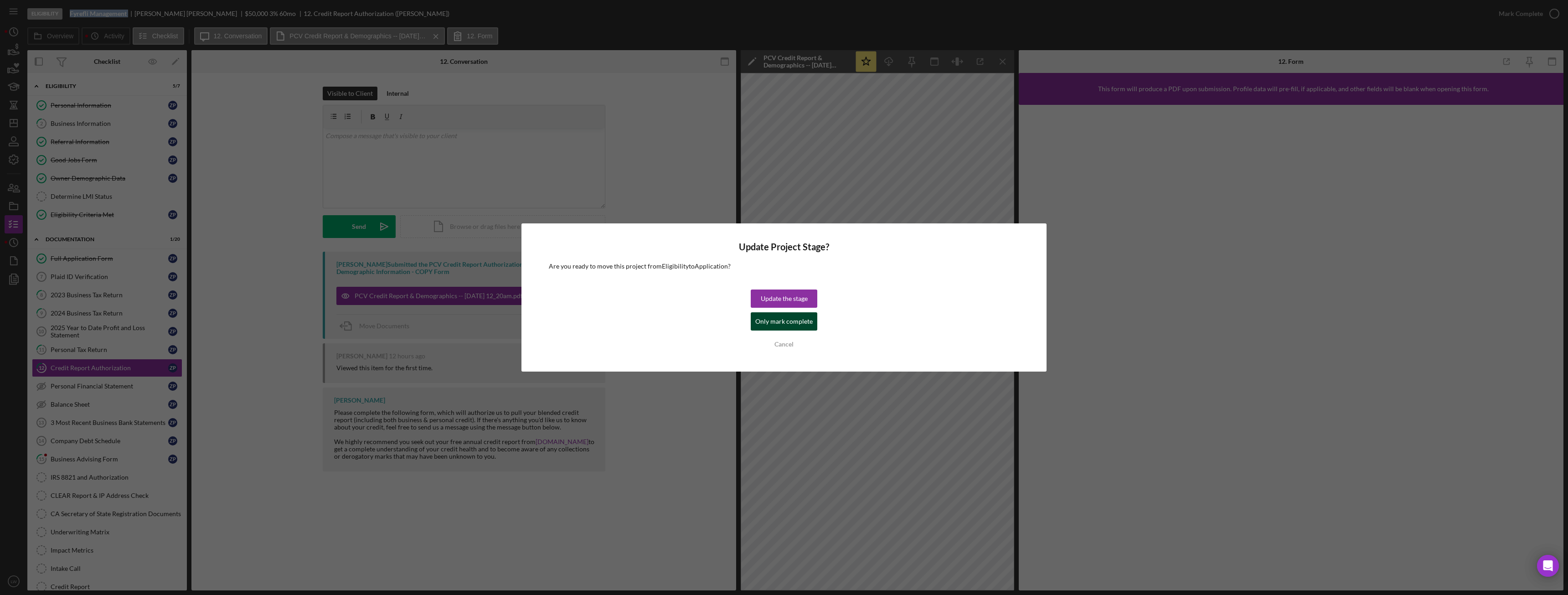
click at [791, 320] on div "Only mark complete" at bounding box center [784, 322] width 57 height 18
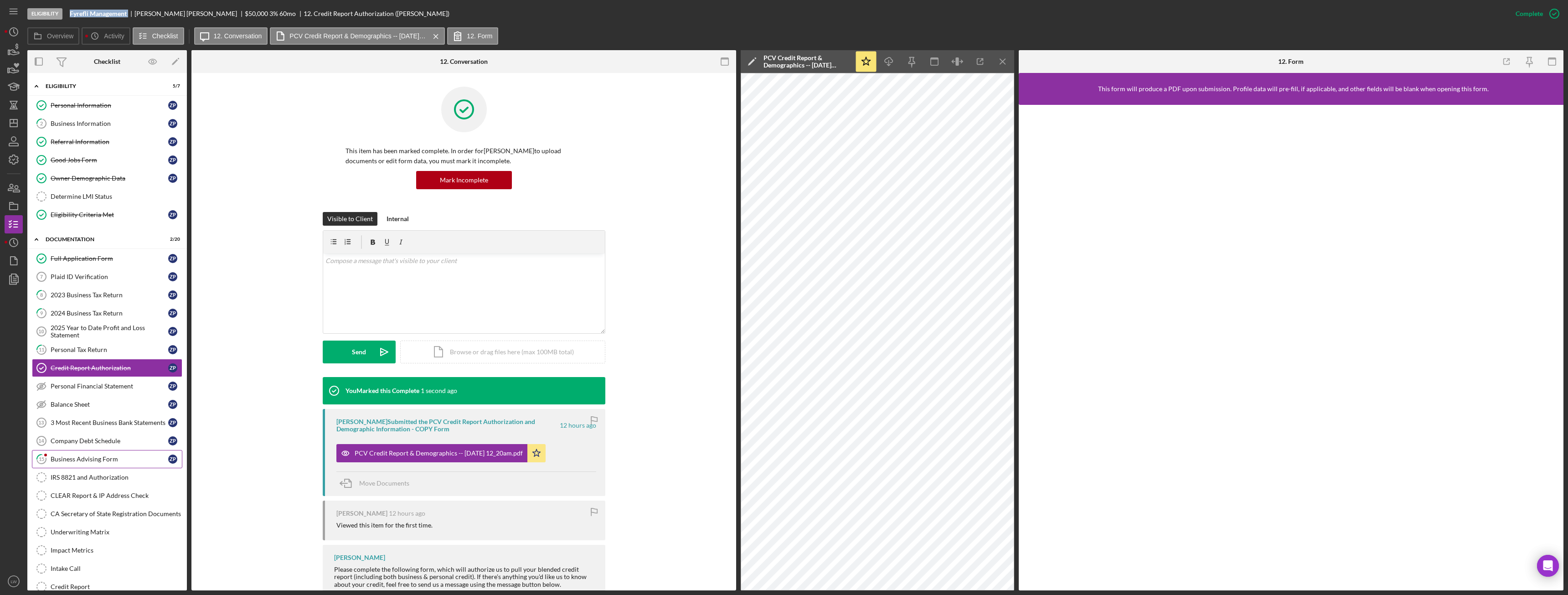
click at [75, 459] on div "Business Advising Form" at bounding box center [109, 459] width 117 height 7
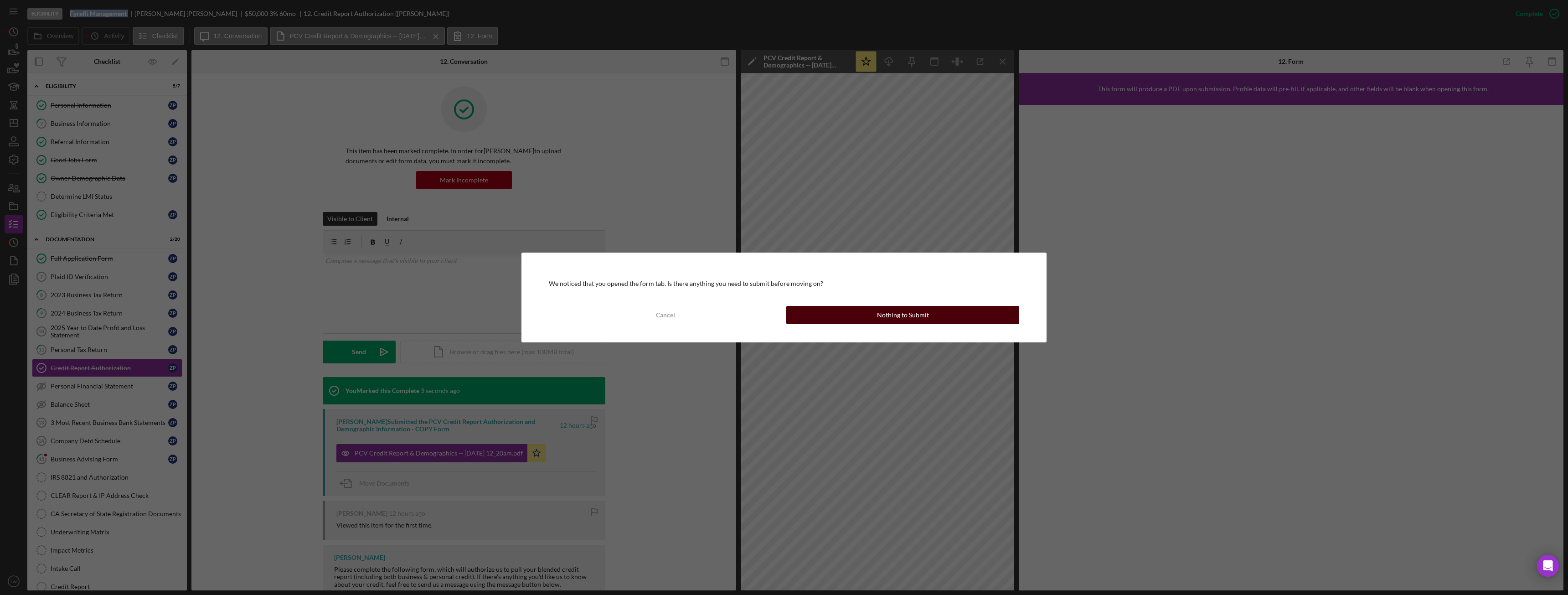
click at [892, 324] on div "Cancel Nothing to Submit" at bounding box center [784, 315] width 471 height 18
click at [892, 322] on div "Nothing to Submit" at bounding box center [903, 315] width 52 height 18
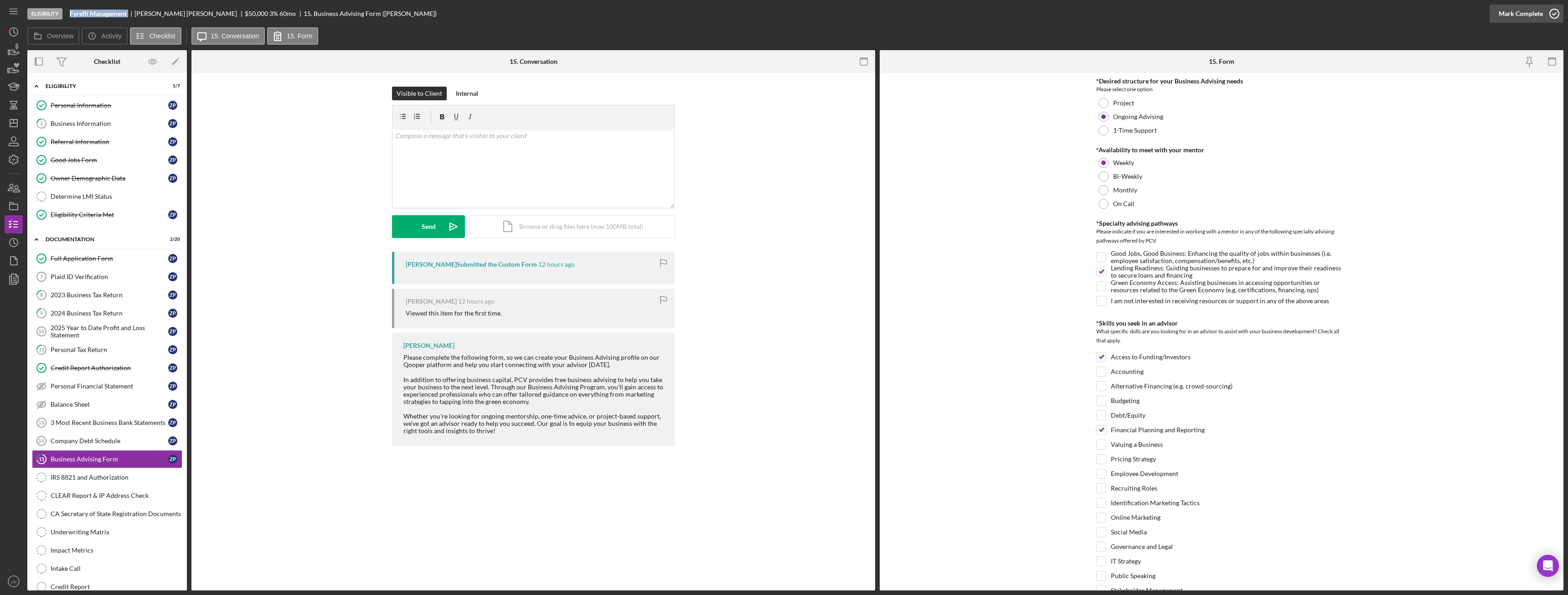
click at [1533, 12] on div "Mark Complete" at bounding box center [1521, 13] width 44 height 18
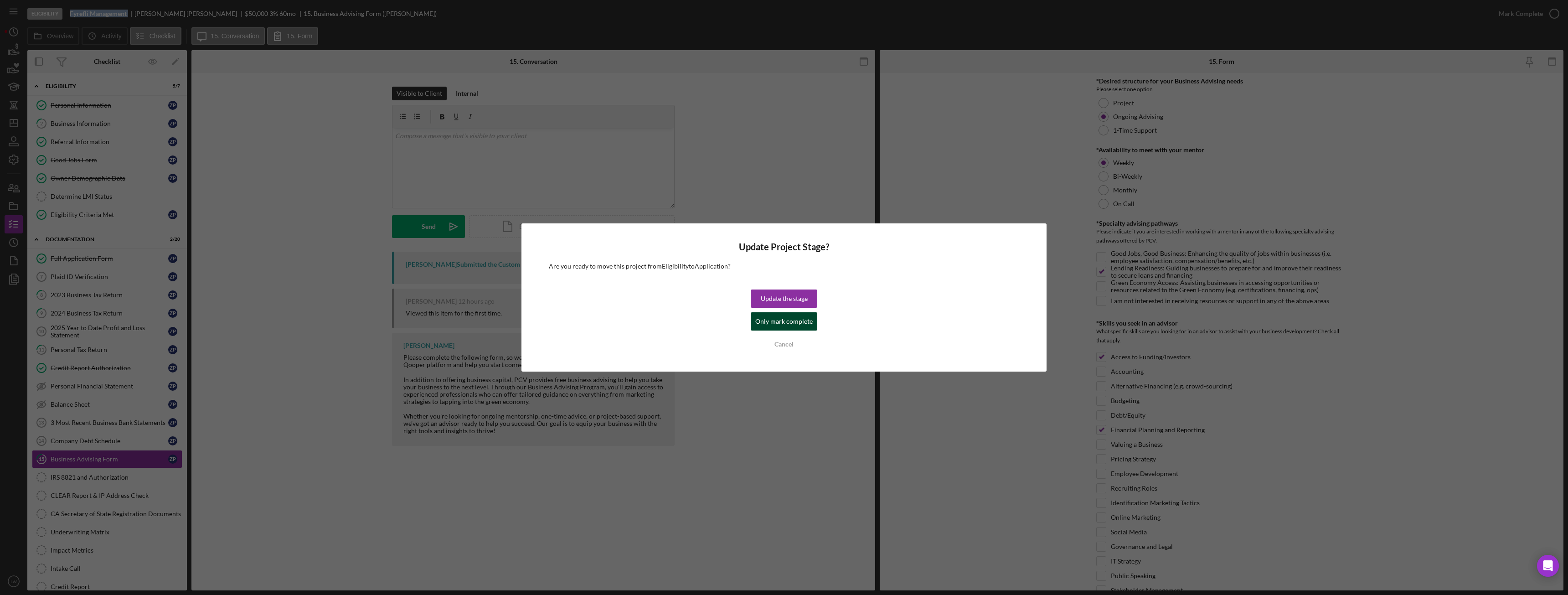
click at [765, 326] on div "Only mark complete" at bounding box center [784, 322] width 57 height 18
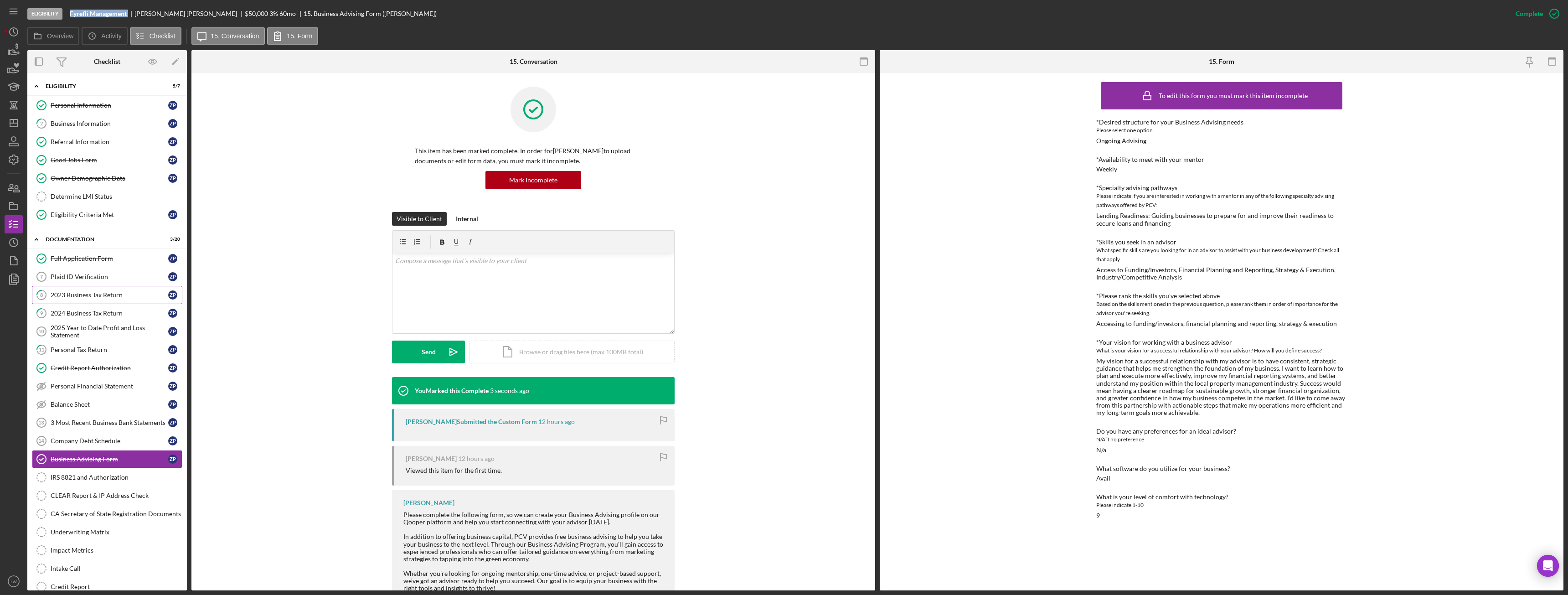
click at [116, 294] on div "2023 Business Tax Return" at bounding box center [109, 295] width 117 height 7
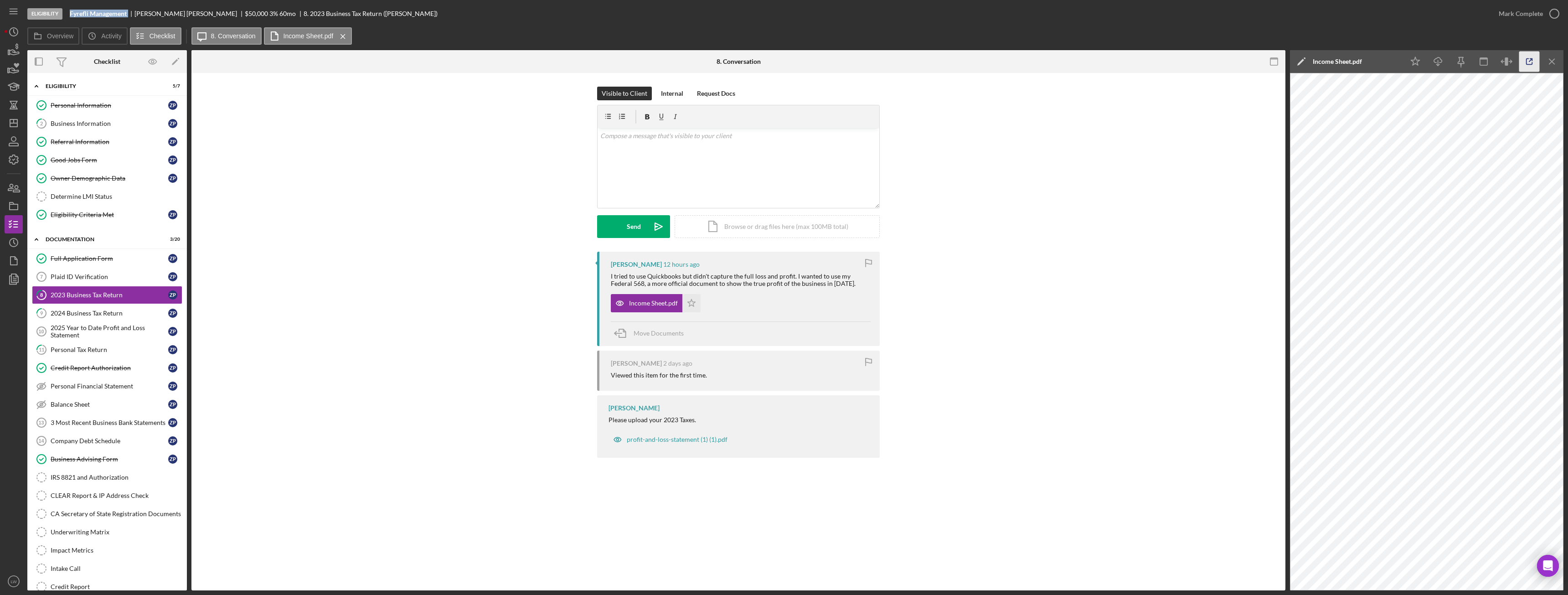
click at [1528, 61] on icon "button" at bounding box center [1530, 62] width 21 height 21
click at [13, 52] on icon "button" at bounding box center [13, 50] width 23 height 23
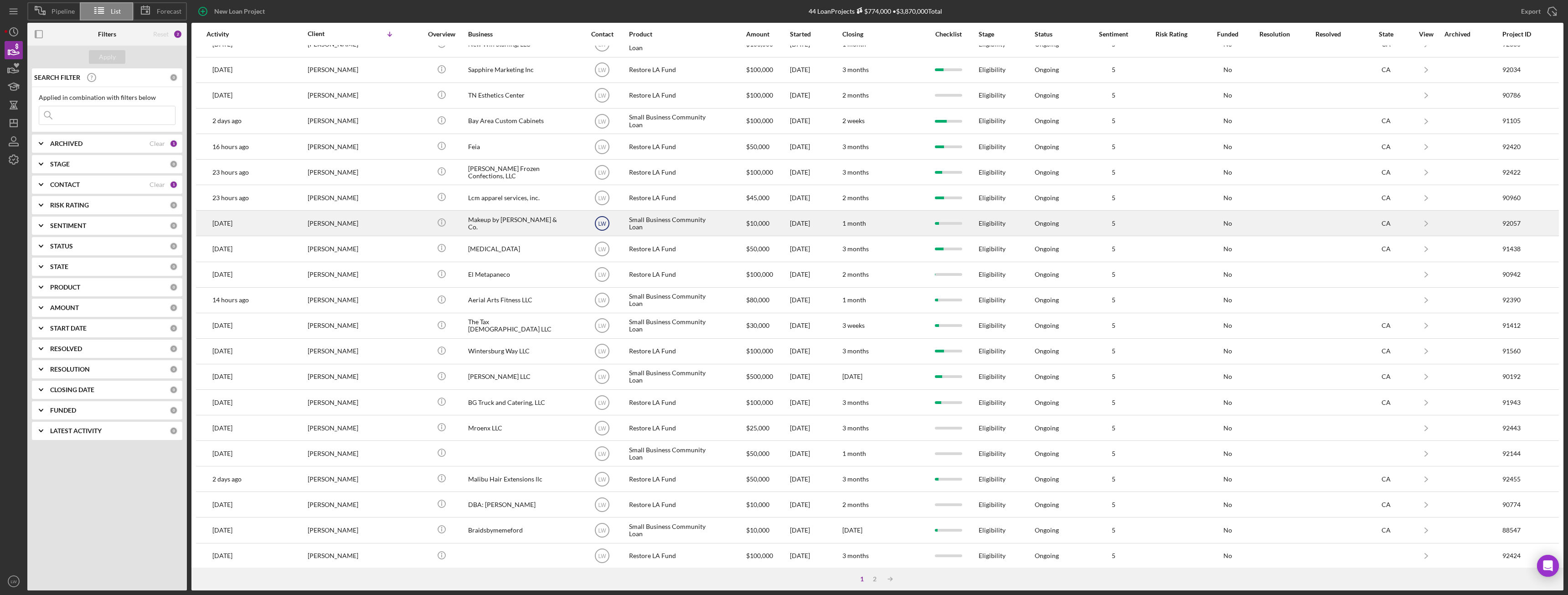
scroll to position [122, 0]
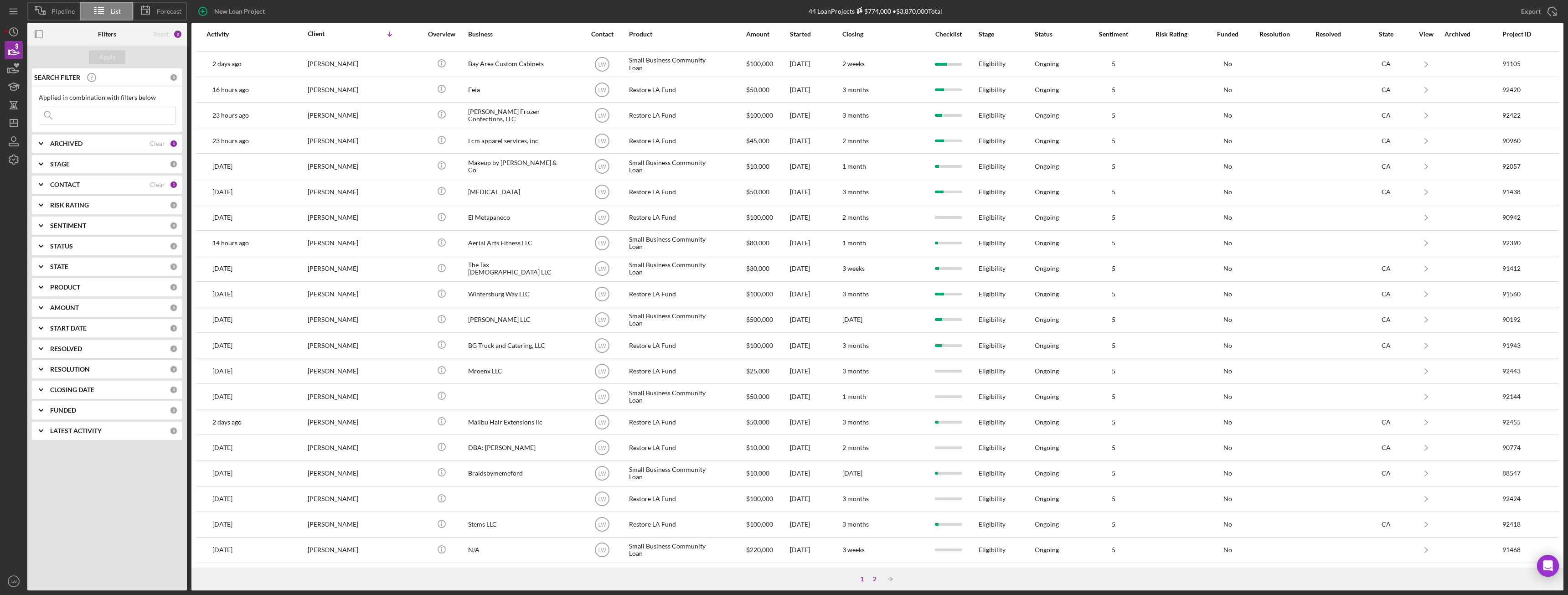
click at [875, 579] on div "2" at bounding box center [875, 579] width 13 height 7
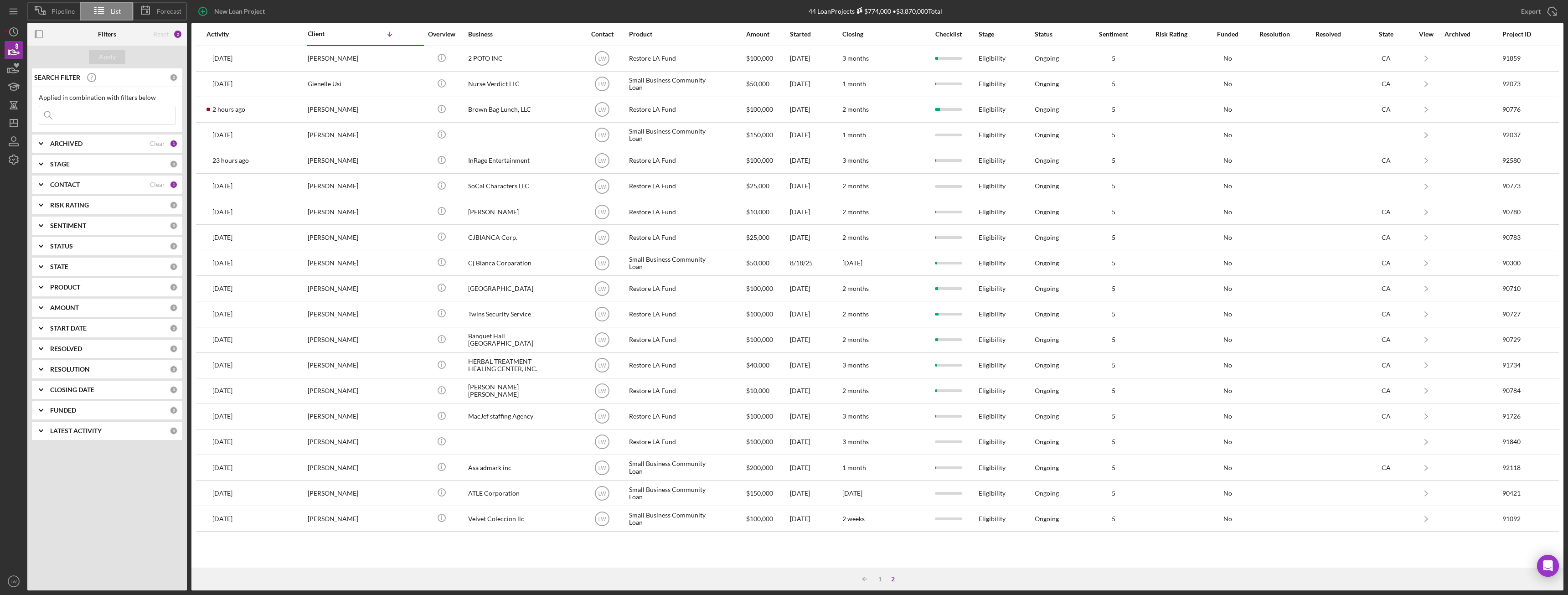
scroll to position [0, 0]
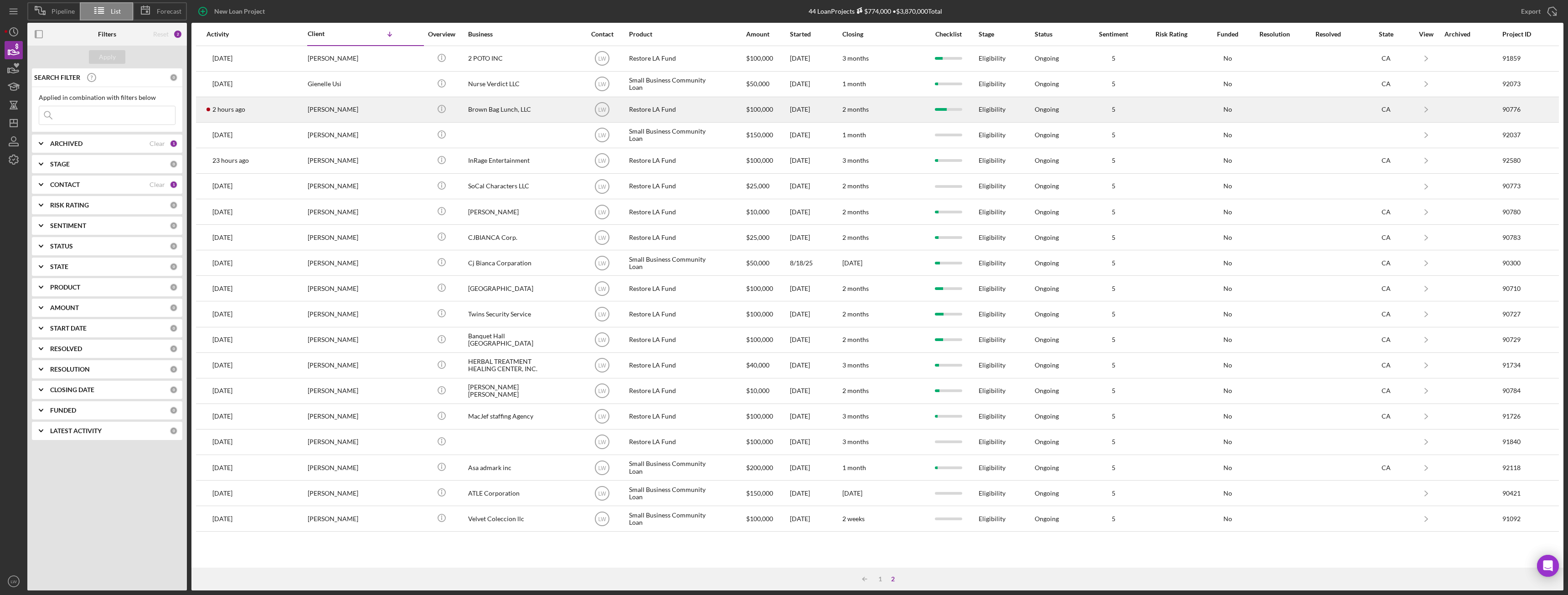
click at [333, 110] on div "[PERSON_NAME]" at bounding box center [353, 110] width 91 height 24
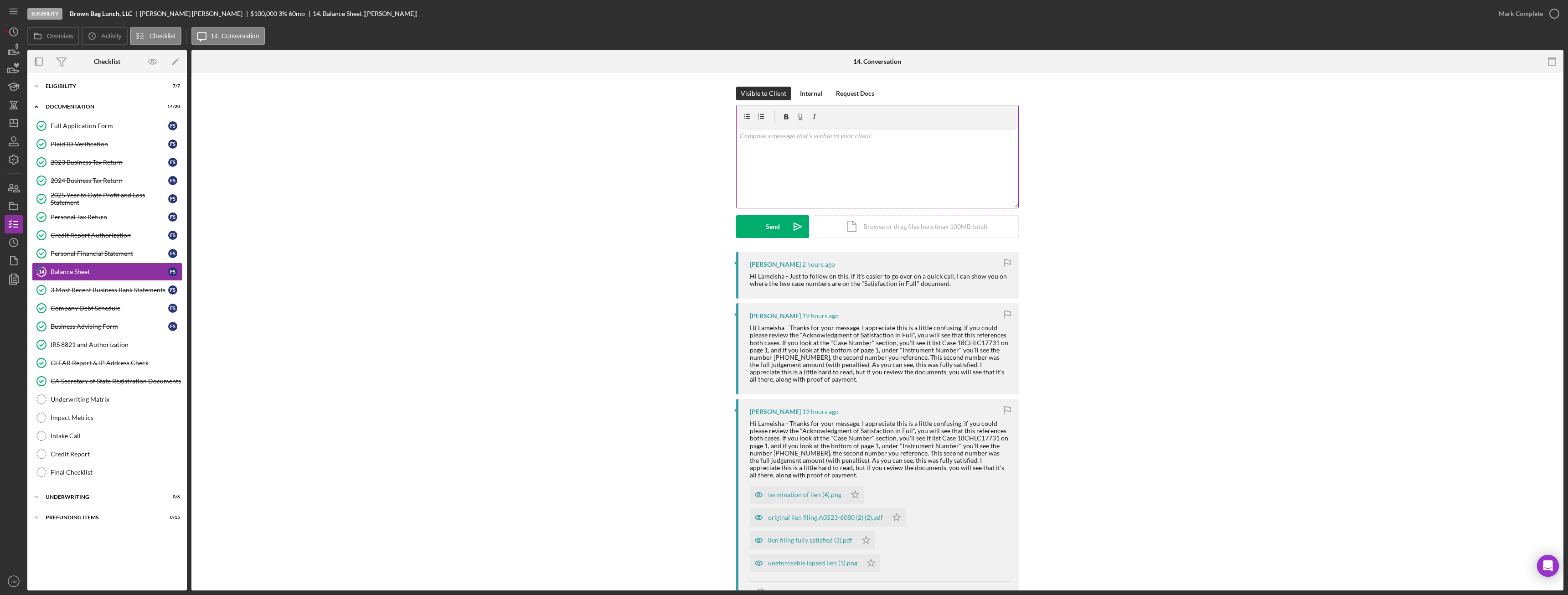
click at [819, 185] on div "v Color teal Color pink Remove color Add row above Add row below Add column bef…" at bounding box center [877, 167] width 282 height 80
click at [821, 515] on div "original lien filing.A0523-6080 (2) (2).pdf" at bounding box center [825, 516] width 115 height 7
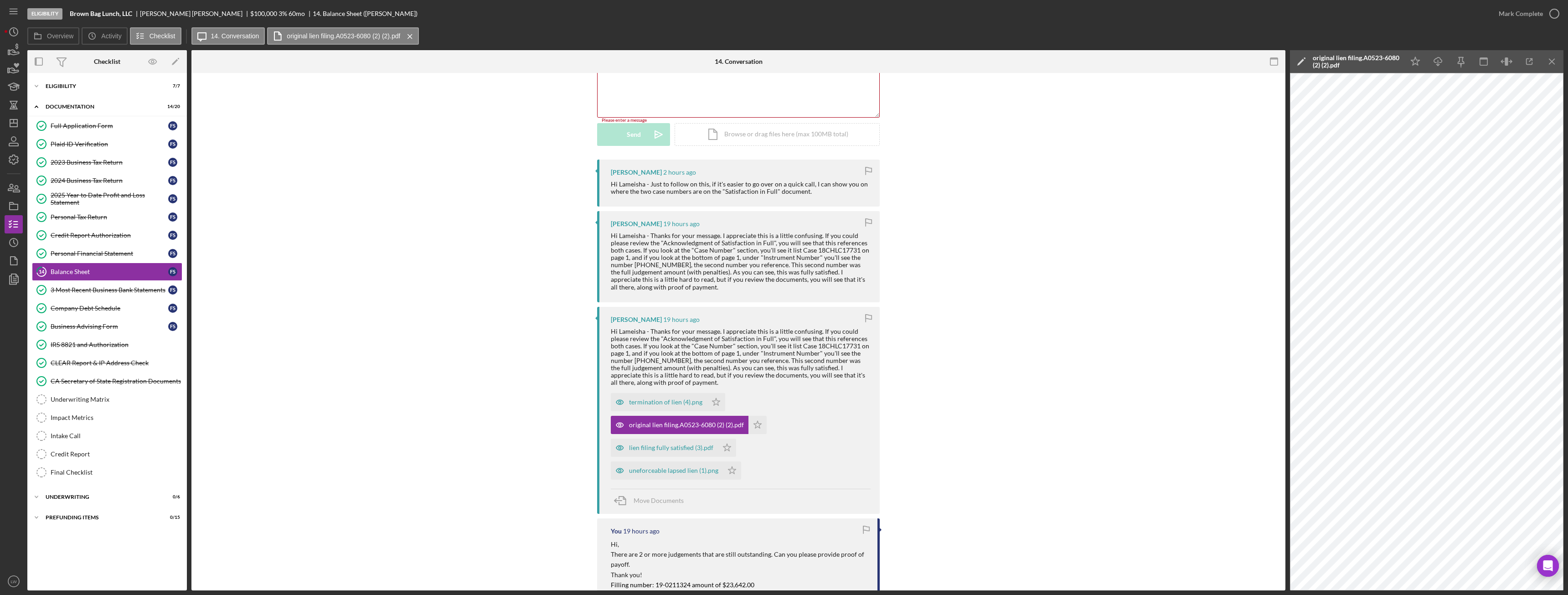
scroll to position [91, 0]
click at [673, 449] on div "lien filing fully satisfied (3).pdf" at bounding box center [671, 448] width 85 height 7
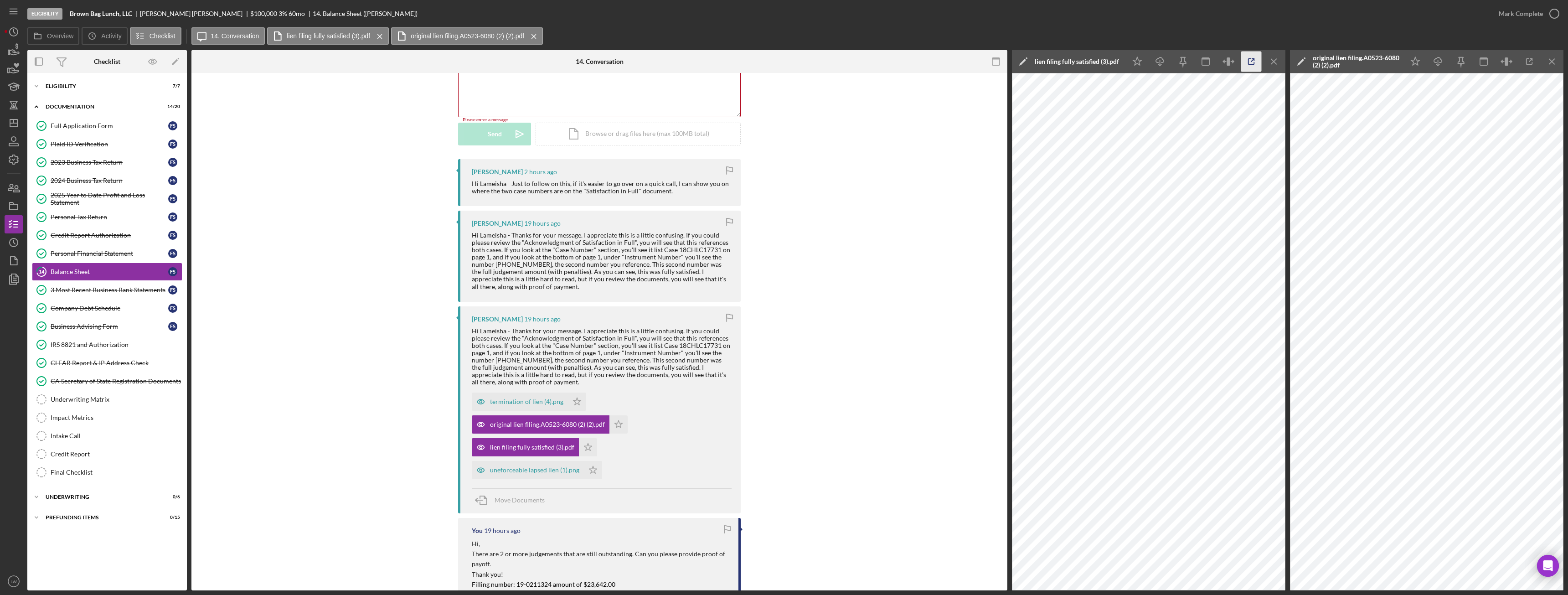
click at [1250, 63] on icon "button" at bounding box center [1251, 62] width 21 height 21
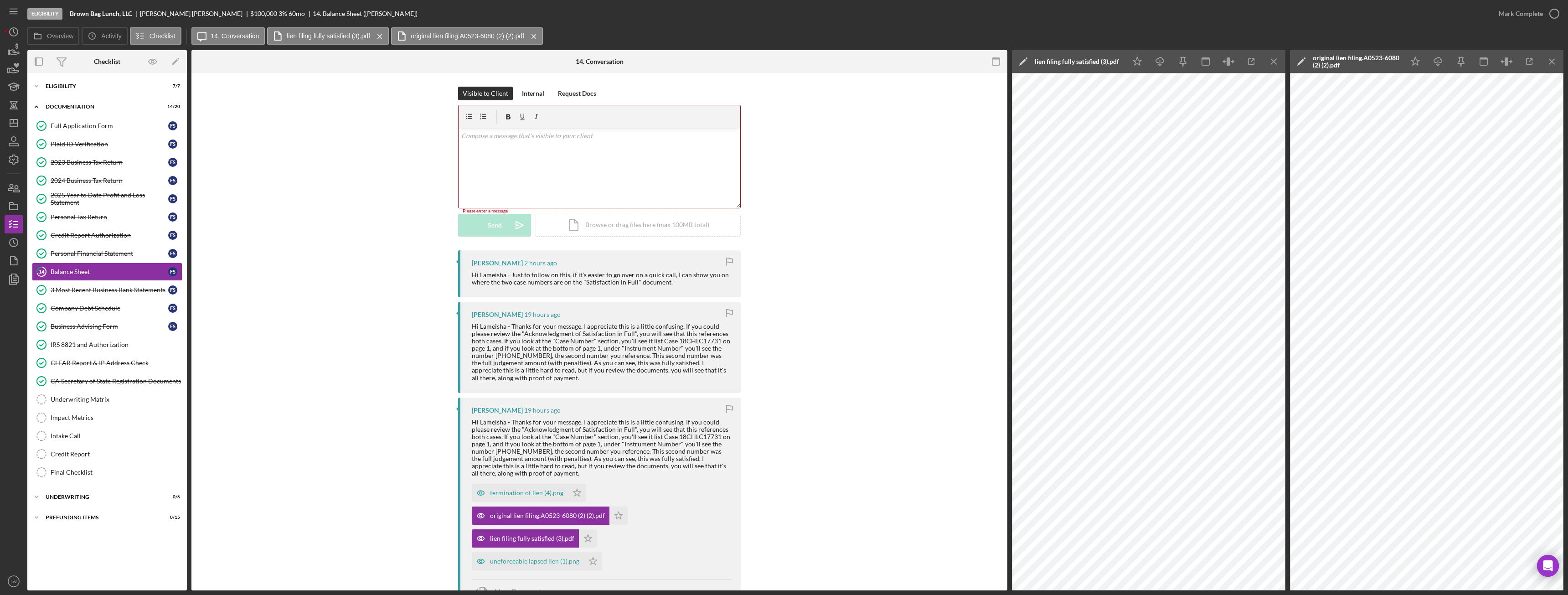
click at [624, 164] on div "v Color teal Color pink Remove color Add row above Add row below Add column bef…" at bounding box center [599, 167] width 282 height 80
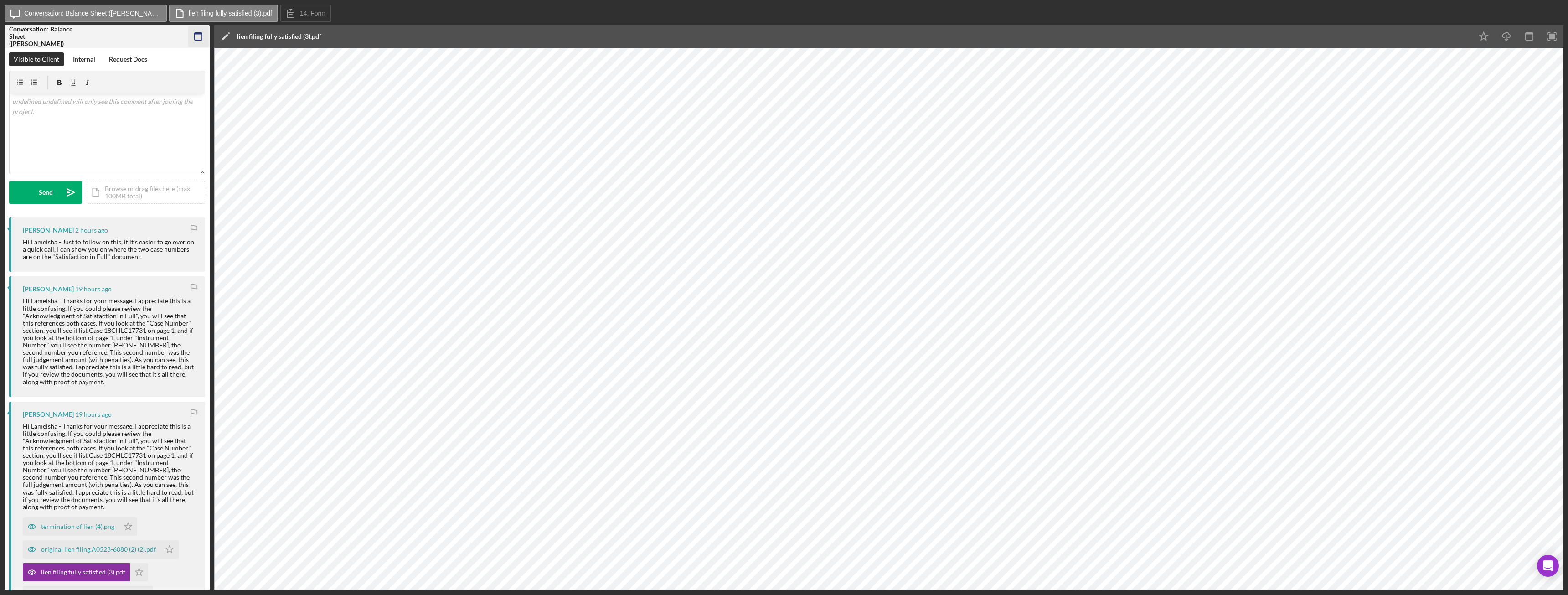
click at [198, 35] on icon "button" at bounding box center [198, 37] width 21 height 21
